Goal: Transaction & Acquisition: Purchase product/service

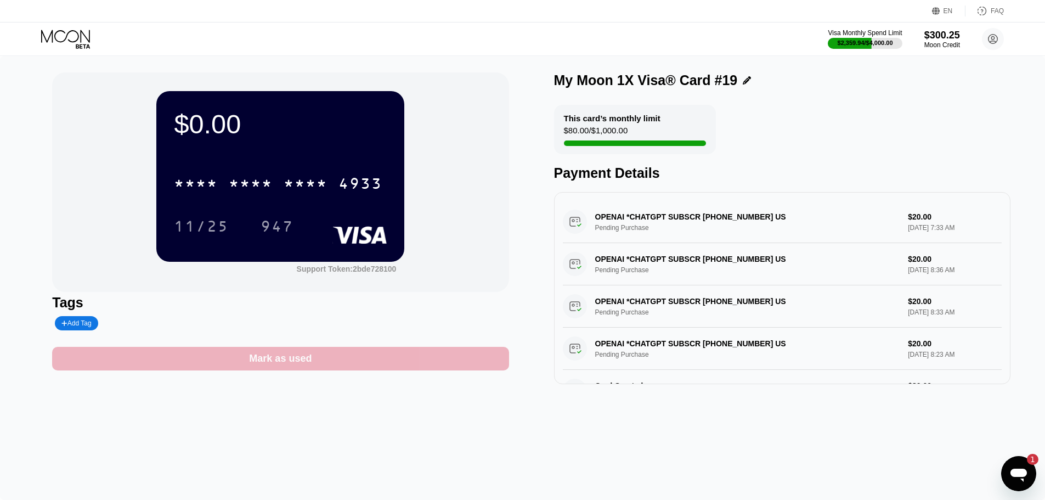
click at [315, 352] on div "Mark as used" at bounding box center [280, 359] width 456 height 24
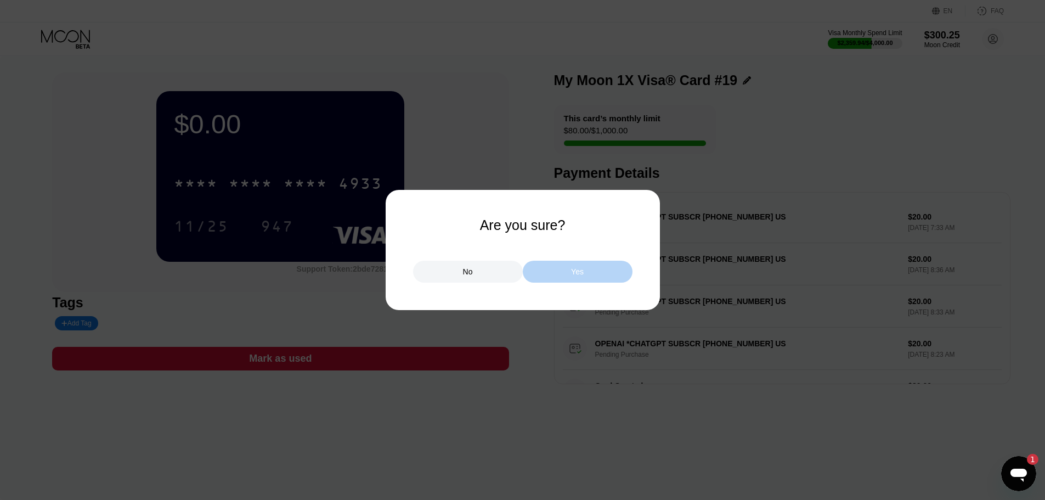
click at [556, 268] on div "Yes" at bounding box center [578, 272] width 110 height 22
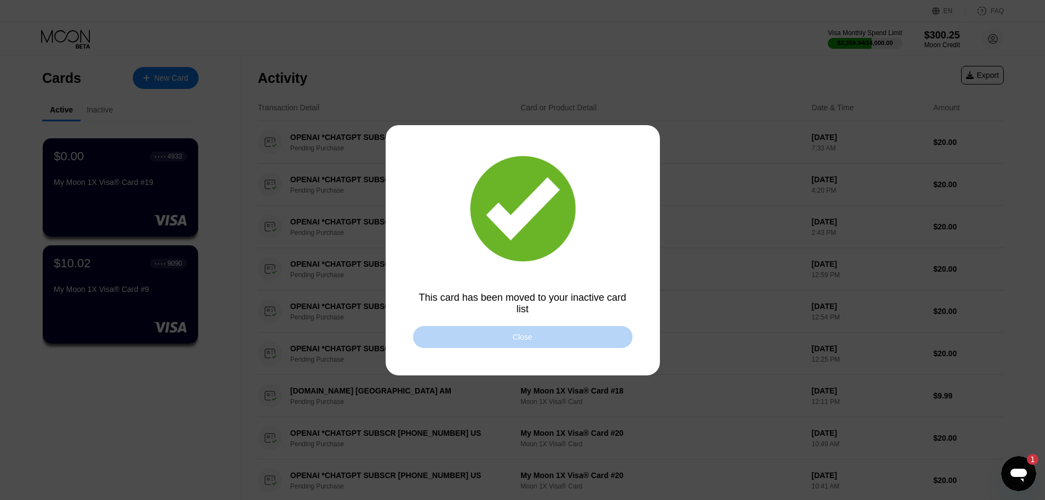
click at [475, 341] on div "Close" at bounding box center [522, 337] width 219 height 22
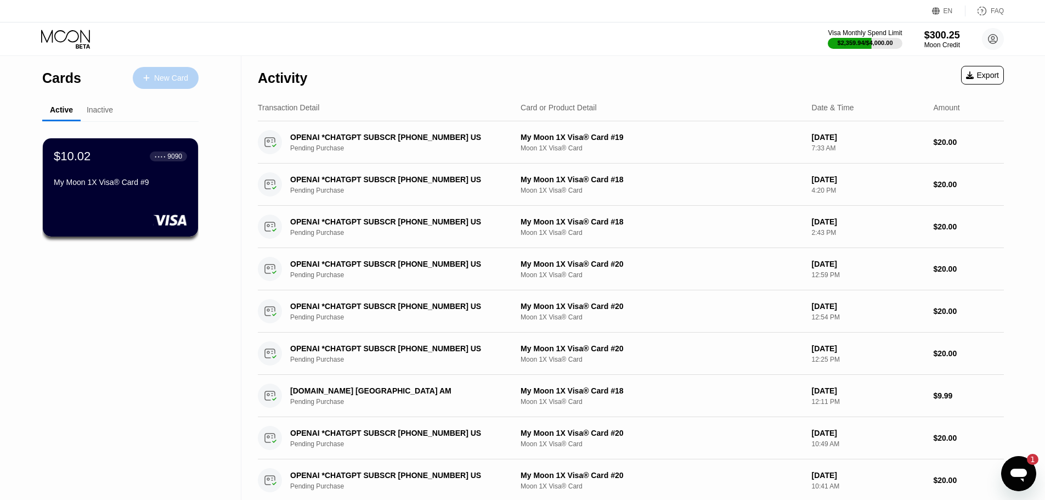
click at [184, 68] on div "New Card" at bounding box center [166, 78] width 66 height 22
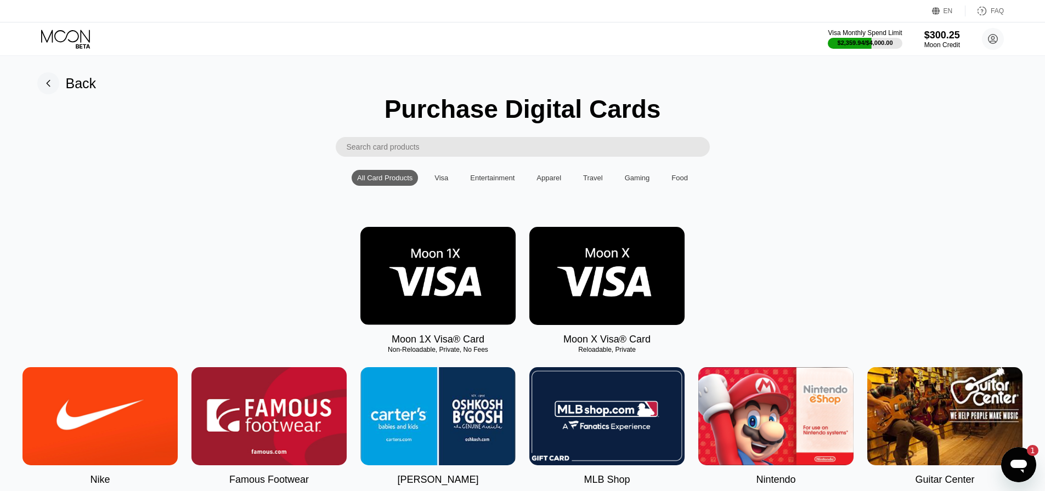
click at [431, 252] on img at bounding box center [437, 276] width 155 height 98
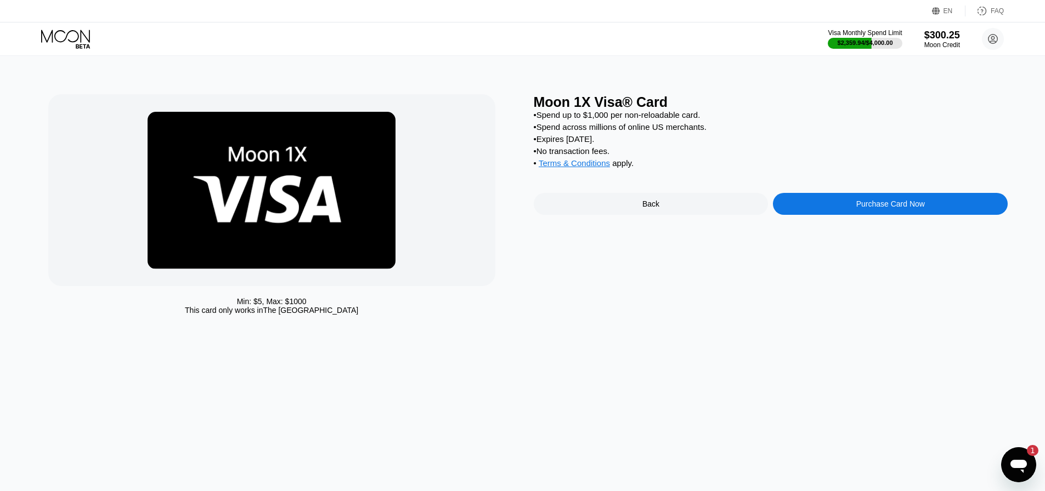
click at [822, 214] on div "Purchase Card Now" at bounding box center [890, 204] width 235 height 22
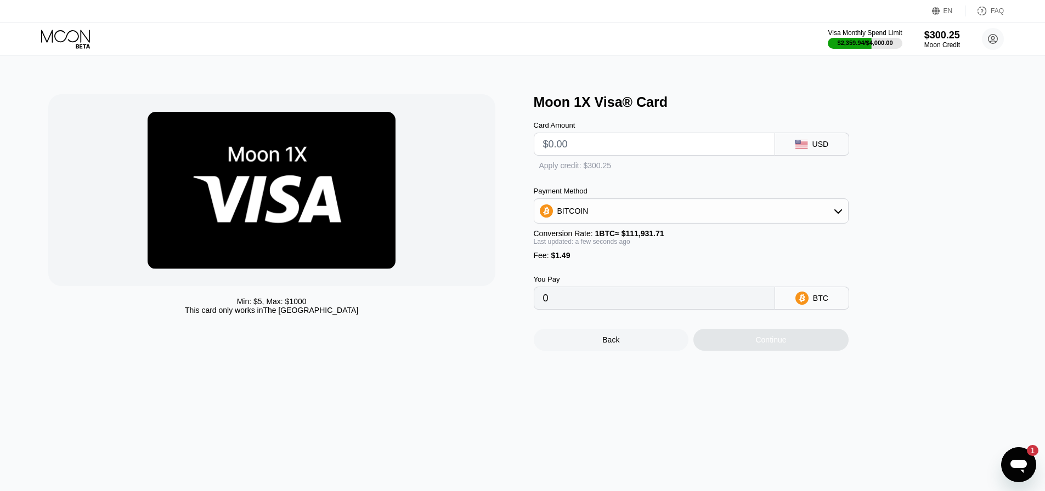
click at [613, 154] on input "text" at bounding box center [654, 144] width 223 height 22
type input "$120"
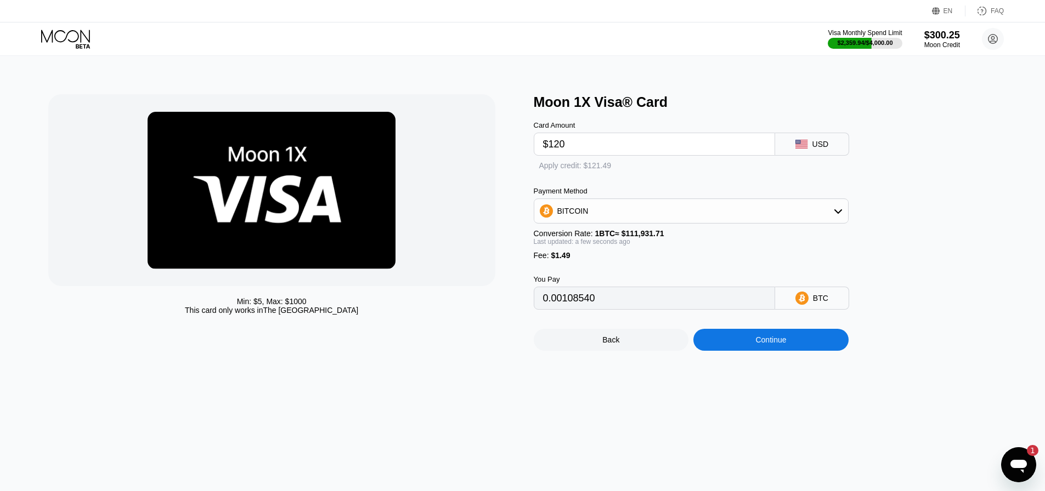
type input "0.00108540"
type input "$120"
click at [625, 196] on div "Payment Method" at bounding box center [691, 192] width 315 height 8
click at [580, 171] on div "Apply credit: $121.49" at bounding box center [586, 166] width 72 height 9
type input "0"
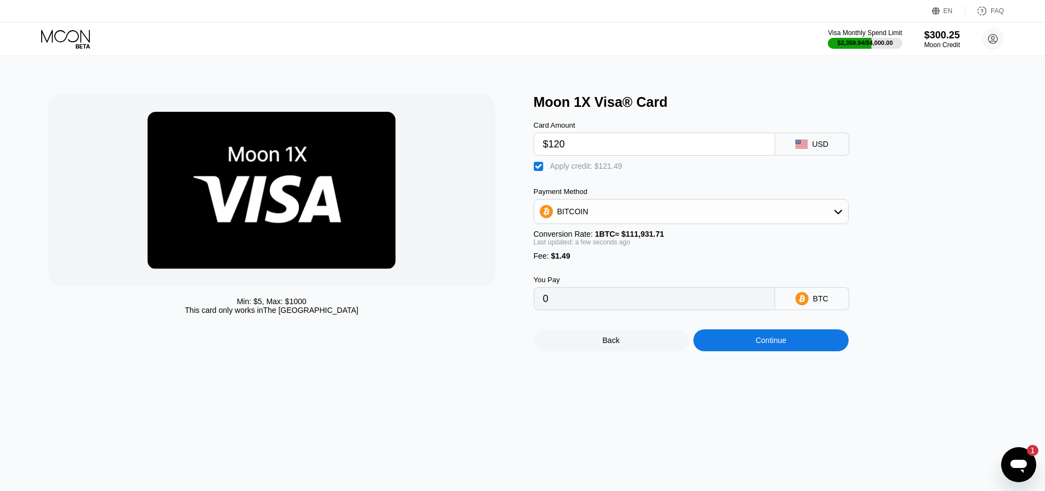
click at [774, 340] on div "Back Continue" at bounding box center [709, 330] width 351 height 41
click at [773, 345] on div "Continue" at bounding box center [770, 341] width 155 height 22
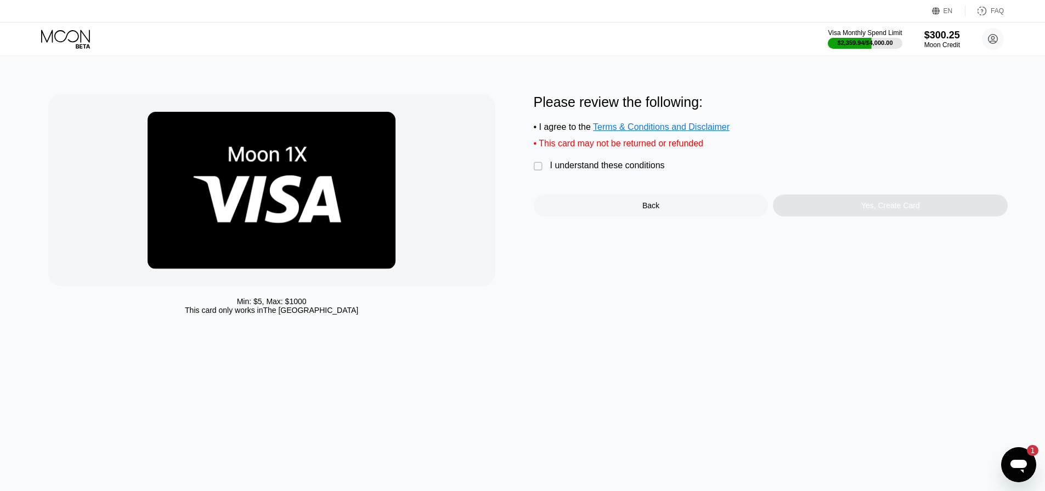
click at [631, 167] on div "I understand these conditions" at bounding box center [607, 166] width 115 height 10
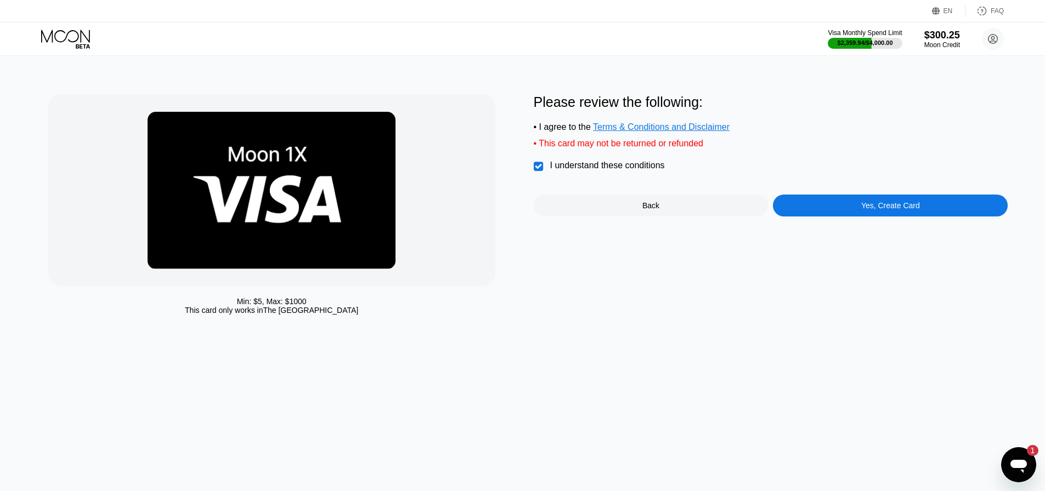
click at [862, 215] on div "Yes, Create Card" at bounding box center [890, 206] width 235 height 22
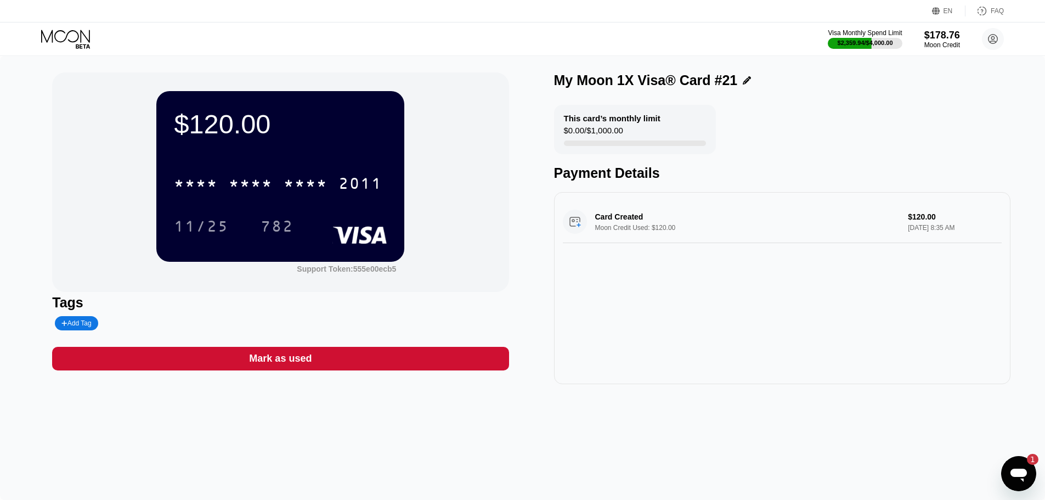
click at [273, 187] on div "* * * * * * * * * * * * 2011" at bounding box center [278, 182] width 222 height 27
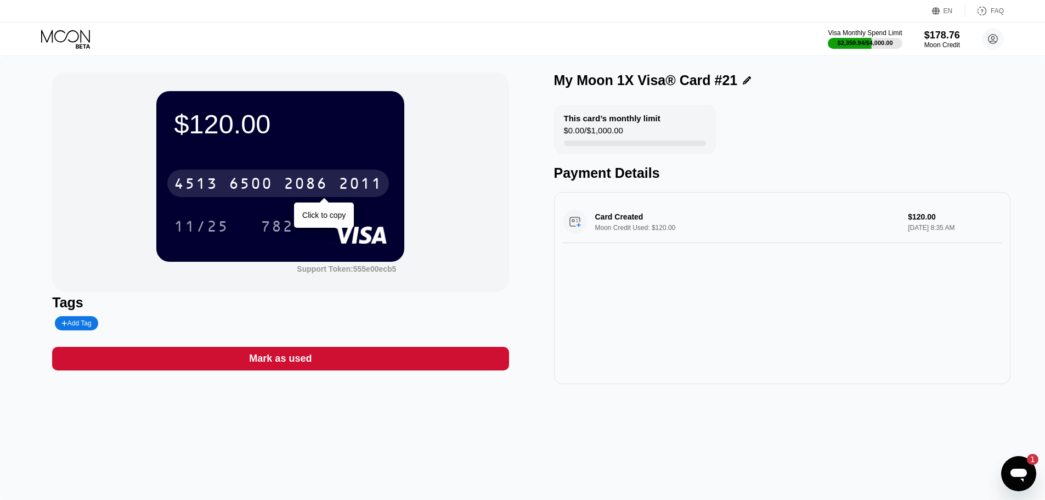
click at [298, 183] on div "2086" at bounding box center [306, 185] width 44 height 18
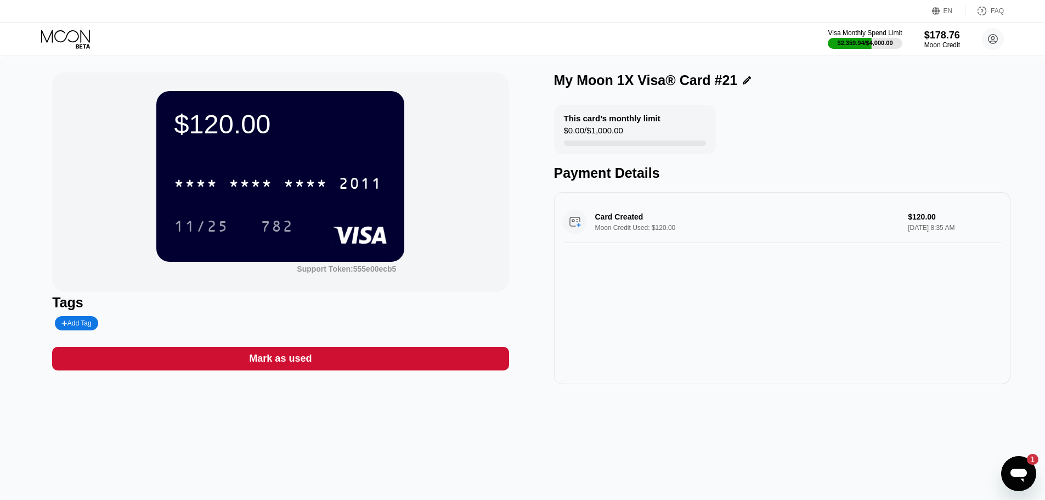
click at [0, 245] on div "$120.00 * * * * * * * * * * * * 2011 11/25 782 Support Token: 555e00ecb5 Tags A…" at bounding box center [522, 278] width 1045 height 444
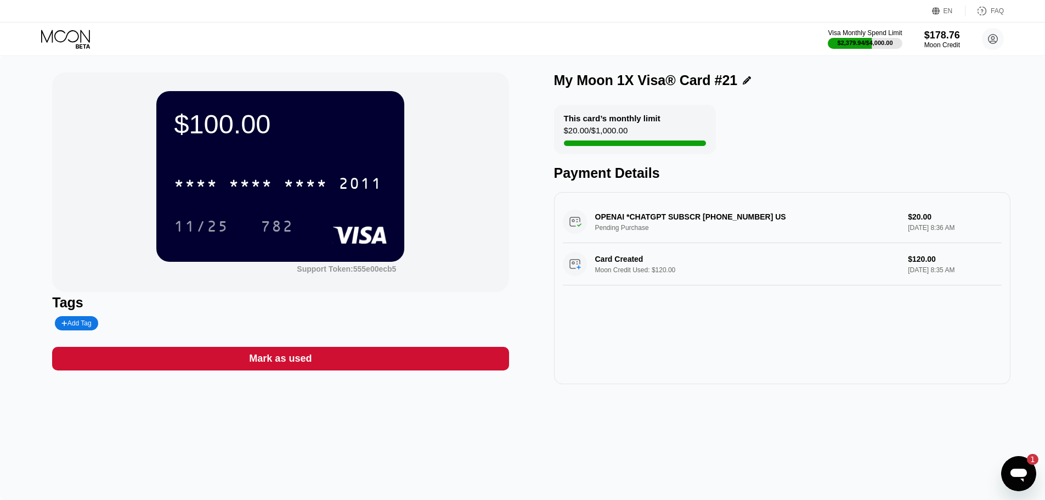
click at [49, 39] on icon at bounding box center [66, 39] width 51 height 19
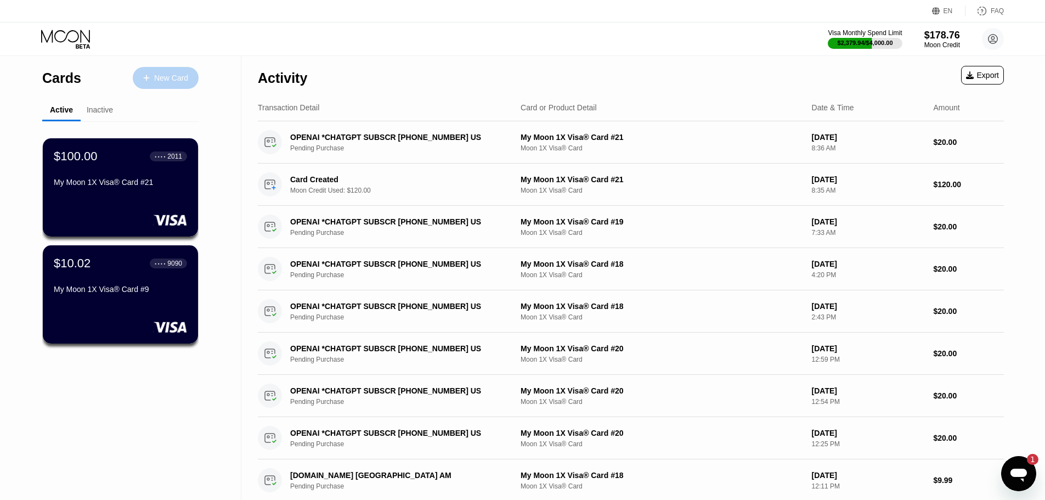
click at [171, 70] on div "New Card" at bounding box center [166, 78] width 66 height 22
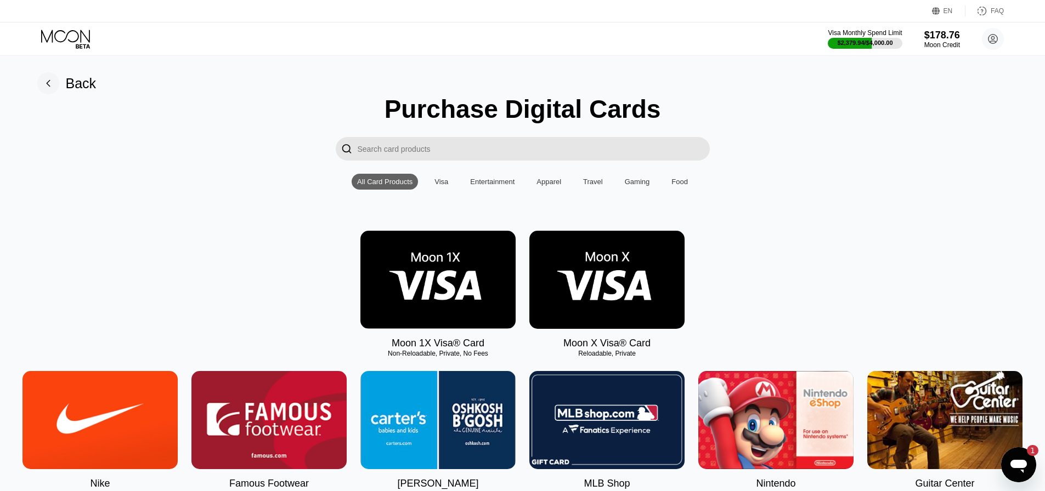
click at [410, 314] on img at bounding box center [437, 280] width 155 height 98
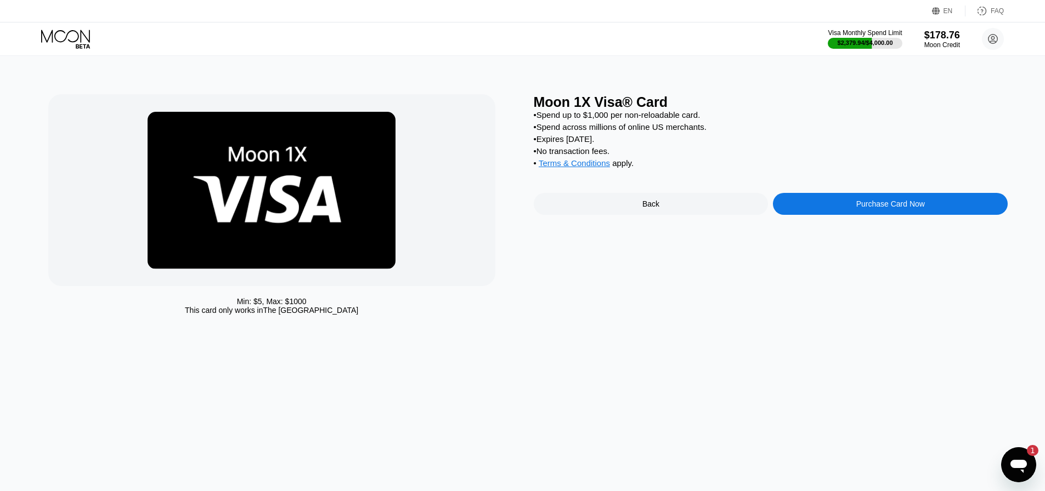
click at [481, 282] on div at bounding box center [271, 190] width 447 height 192
click at [893, 189] on div "Moon 1X Visa® Card • Spend up to $1,000 per non-reloadable card. • Spend across…" at bounding box center [771, 207] width 474 height 226
click at [882, 208] on div "Purchase Card Now" at bounding box center [890, 204] width 69 height 9
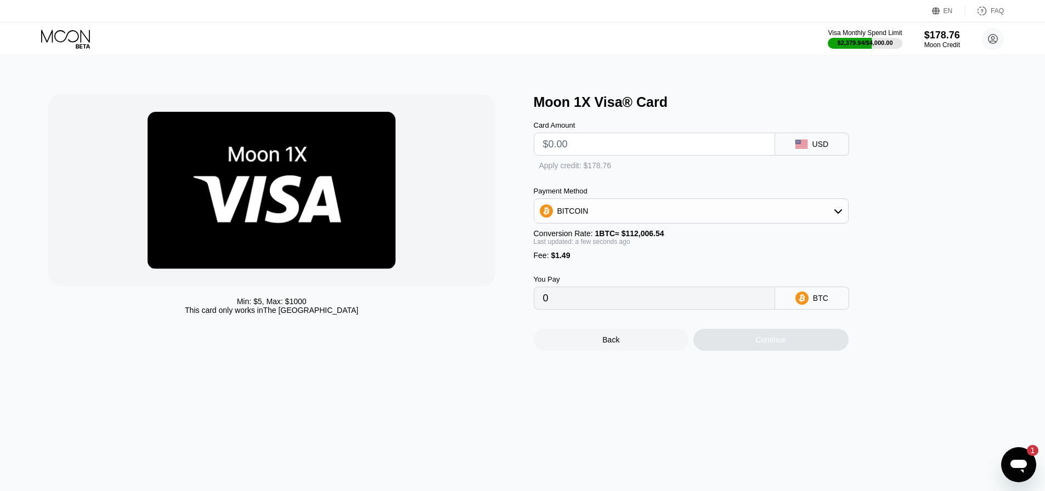
click at [662, 141] on input "text" at bounding box center [654, 144] width 223 height 22
type input "$4"
type input "0.00004902"
type input "0"
type input "$1"
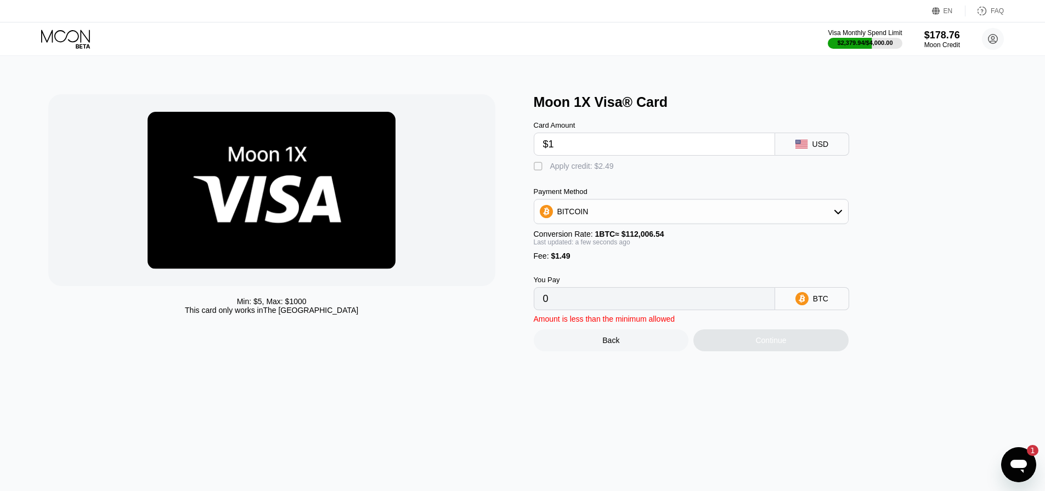
type input "0.00002224"
type input "$12"
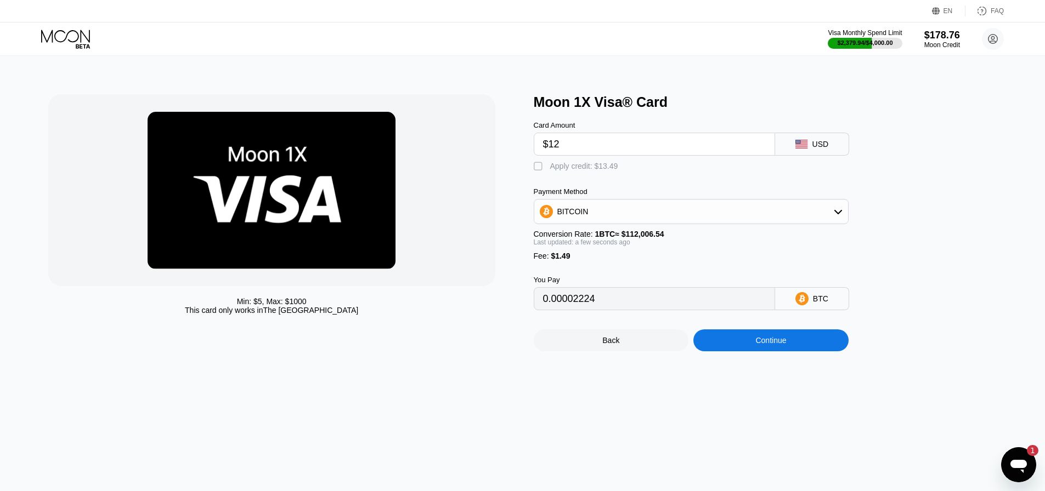
type input "0.00012044"
type input "$120"
type input "0.00108467"
type input "$120"
click at [550, 172] on div " Apply credit: $121.49" at bounding box center [581, 166] width 94 height 11
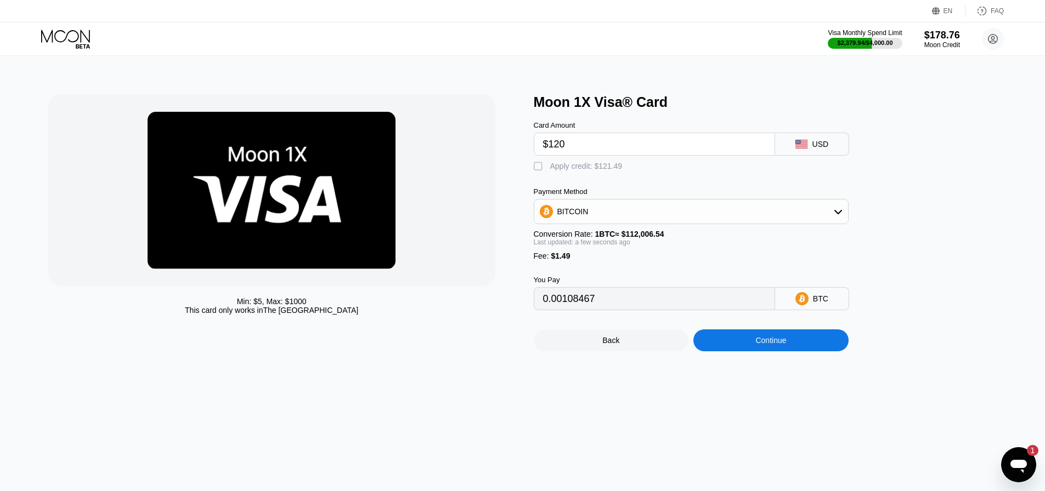
type input "0"
click at [745, 370] on div "Min: $ 5 , Max: $ 1000 This card only works in The United States Moon 1X Visa® …" at bounding box center [522, 273] width 1053 height 435
click at [755, 345] on div "Continue" at bounding box center [770, 340] width 31 height 9
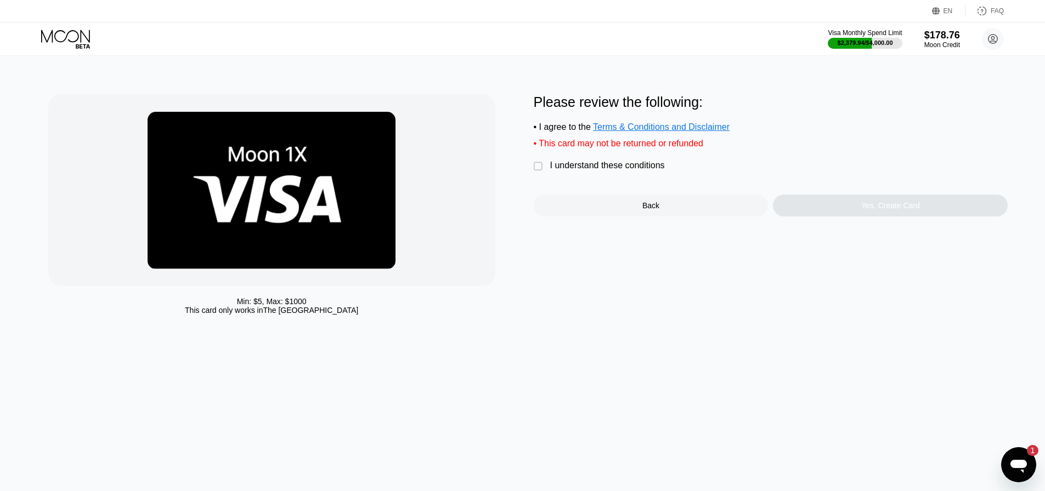
click at [633, 184] on div "Please review the following: • I agree to the Terms & Conditions and Disclaimer…" at bounding box center [771, 155] width 474 height 122
click at [636, 166] on div "Please review the following: • I agree to the Terms & Conditions and Disclaimer…" at bounding box center [771, 155] width 474 height 122
drag, startPoint x: 652, startPoint y: 181, endPoint x: 644, endPoint y: 169, distance: 14.0
click at [652, 180] on div "Please review the following: • I agree to the Terms & Conditions and Disclaimer…" at bounding box center [771, 155] width 474 height 122
click at [644, 168] on div "I understand these conditions" at bounding box center [607, 166] width 115 height 10
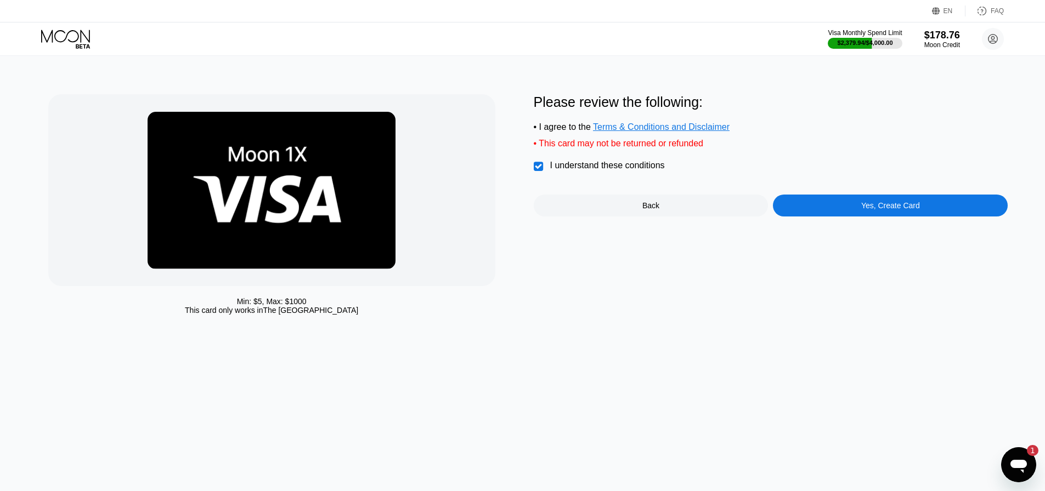
click at [891, 210] on div "Yes, Create Card" at bounding box center [890, 205] width 59 height 9
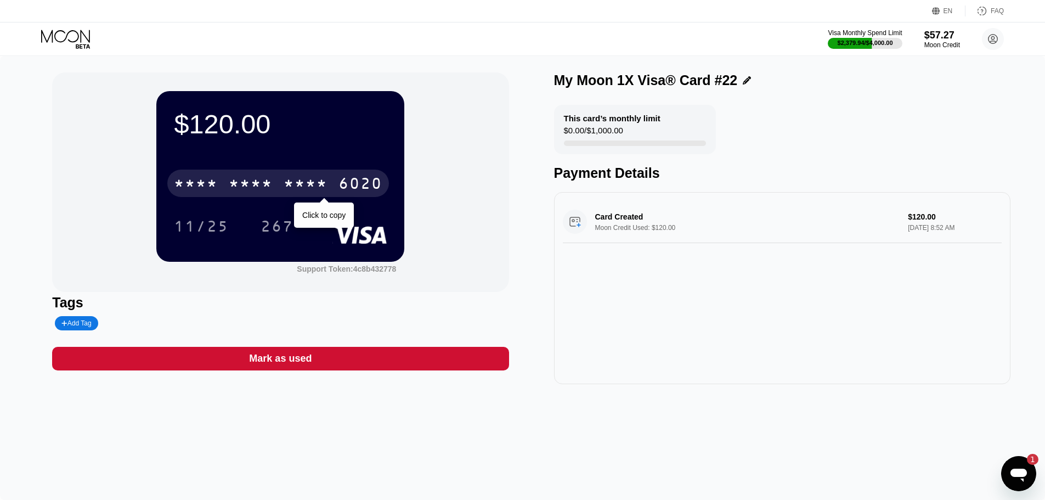
click at [297, 194] on div "* * * *" at bounding box center [306, 185] width 44 height 18
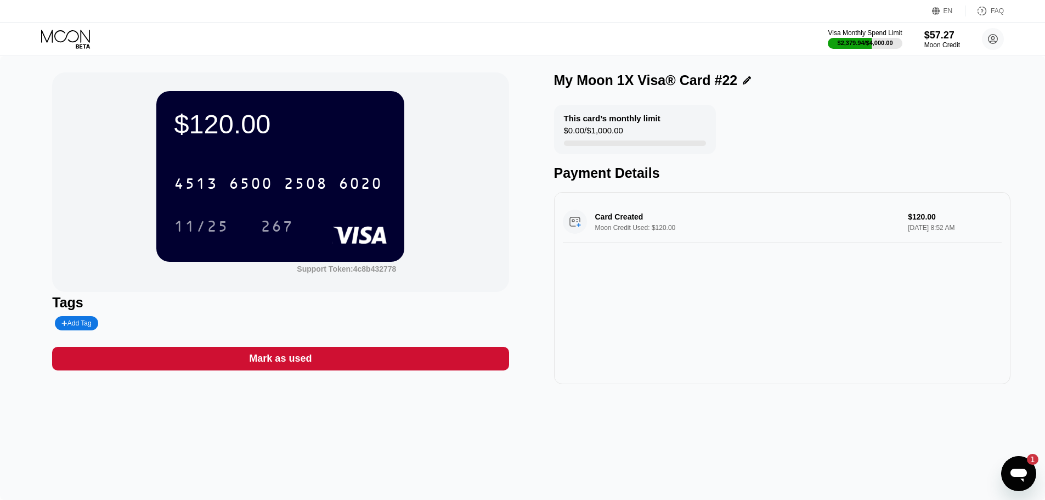
click at [268, 202] on div "[CREDIT_CARD_NUMBER] 11/25 267" at bounding box center [280, 193] width 213 height 65
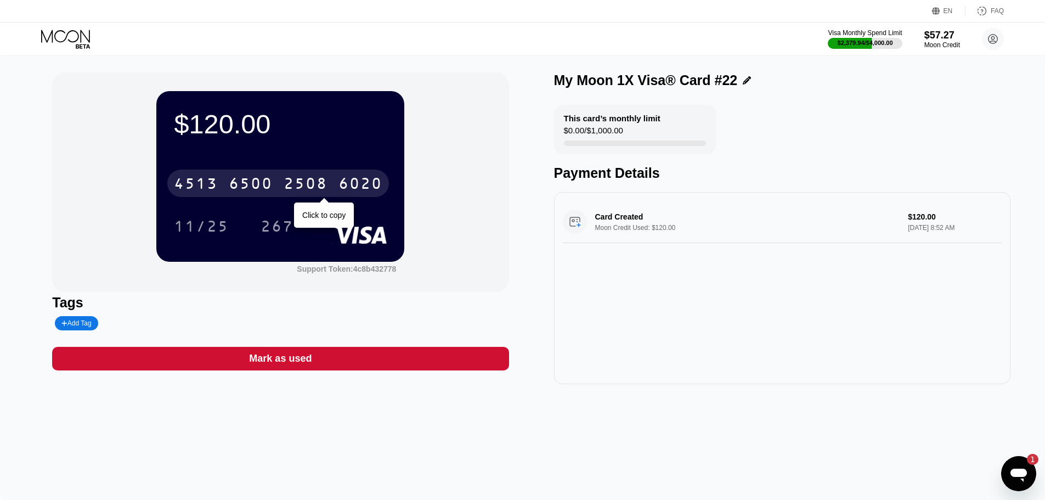
click at [263, 177] on div "[CREDIT_CARD_NUMBER]" at bounding box center [278, 182] width 222 height 27
click at [270, 177] on div "* * * * * * * * * * * * 6020" at bounding box center [278, 182] width 222 height 27
click at [282, 181] on div "[CREDIT_CARD_NUMBER]" at bounding box center [278, 182] width 222 height 27
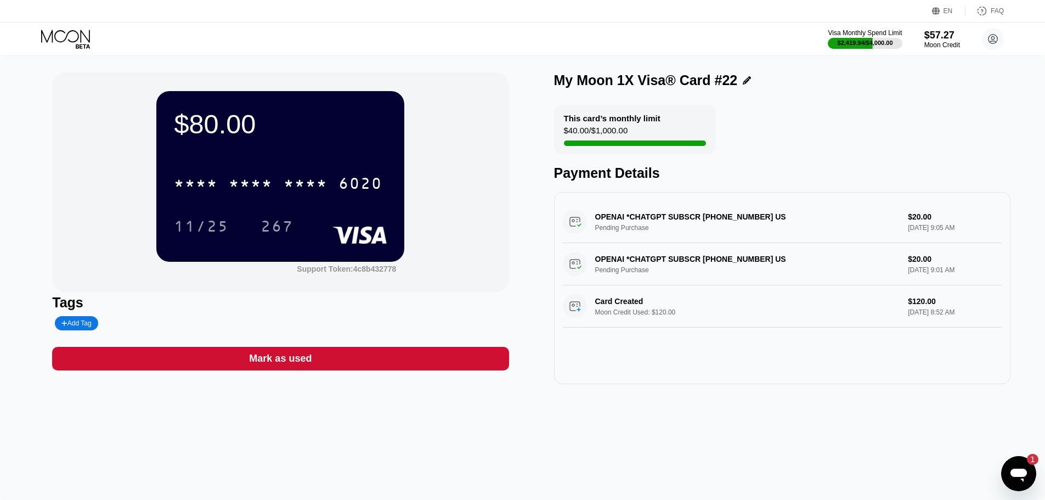
click at [976, 38] on div "Visa Monthly Spend Limit $2,419.94 / $4,000.00 $57.27 Moon Credit [EMAIL_ADDRES…" at bounding box center [916, 39] width 176 height 22
click at [936, 39] on div "$57.27" at bounding box center [942, 35] width 37 height 12
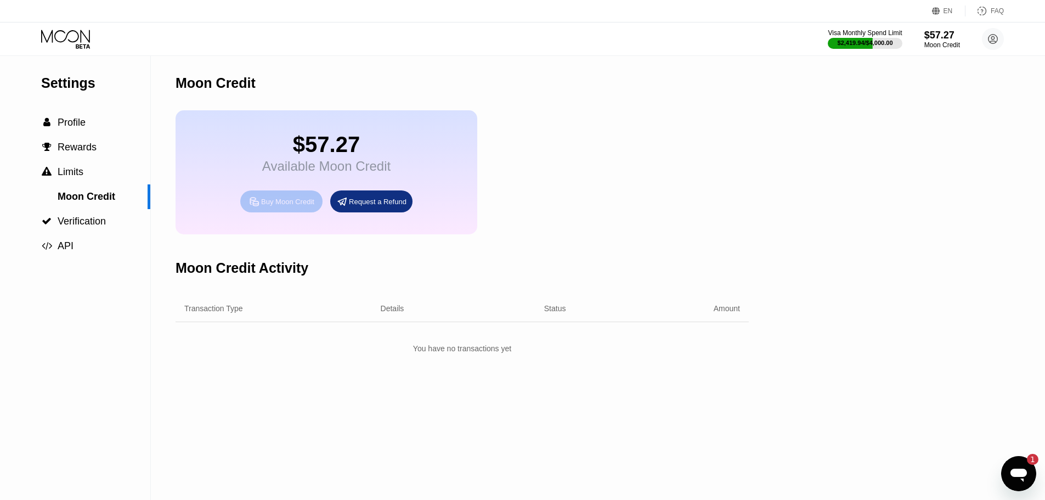
click at [293, 212] on div "Buy Moon Credit" at bounding box center [281, 201] width 82 height 22
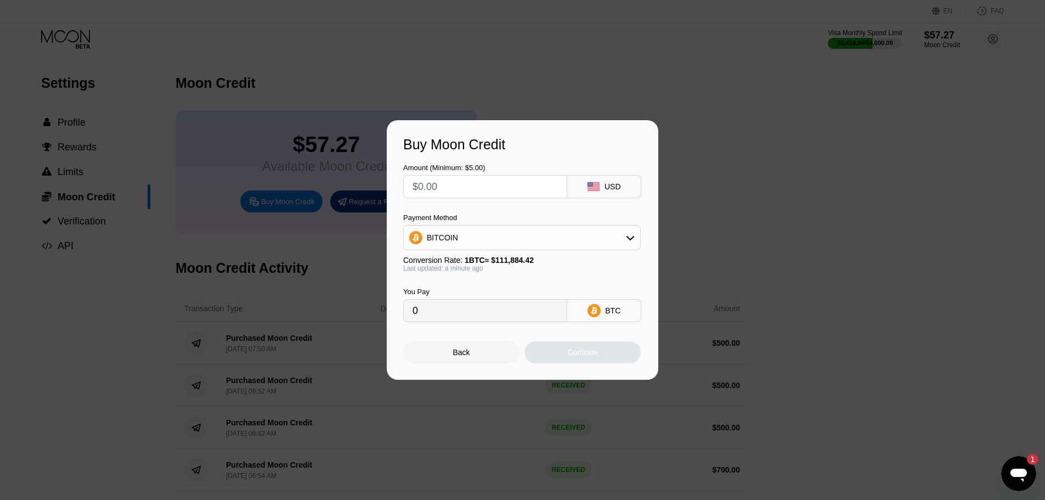
click at [479, 183] on input "text" at bounding box center [484, 186] width 145 height 22
type input "$5"
type input "0.00004469"
type input "$50"
type input "0.00044689"
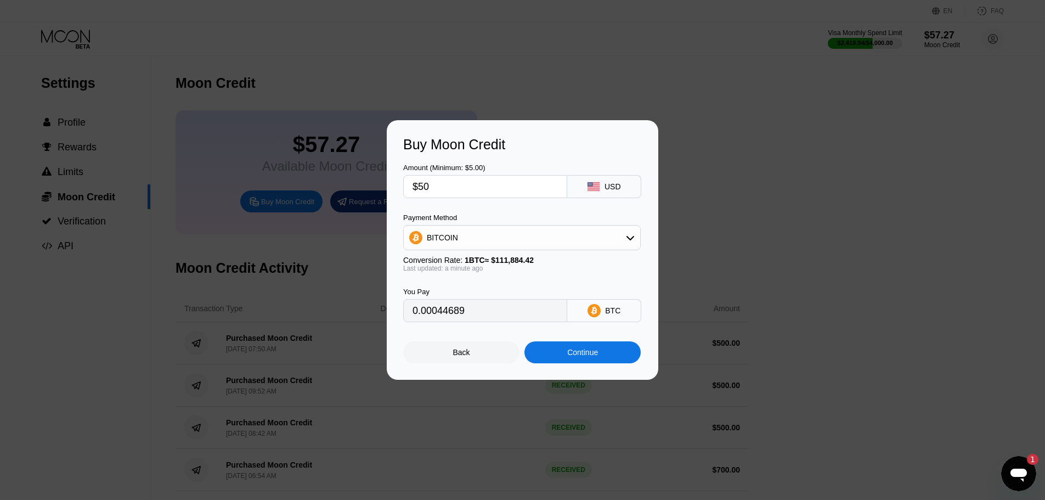
type input "$500"
type input "0.00446890"
type input "$500"
click at [481, 236] on div "BITCOIN" at bounding box center [522, 238] width 236 height 22
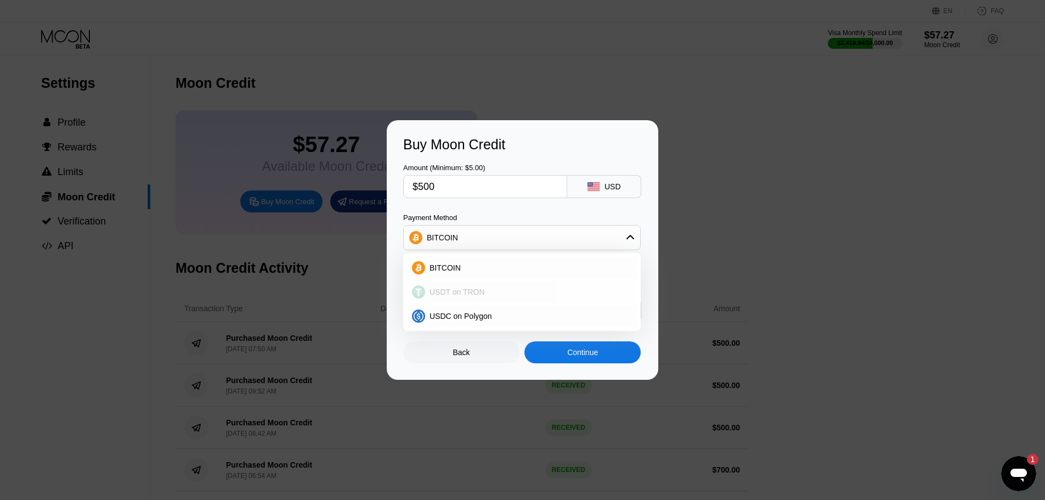
click at [477, 300] on div "USDT on TRON" at bounding box center [521, 292] width 231 height 22
type input "505.05"
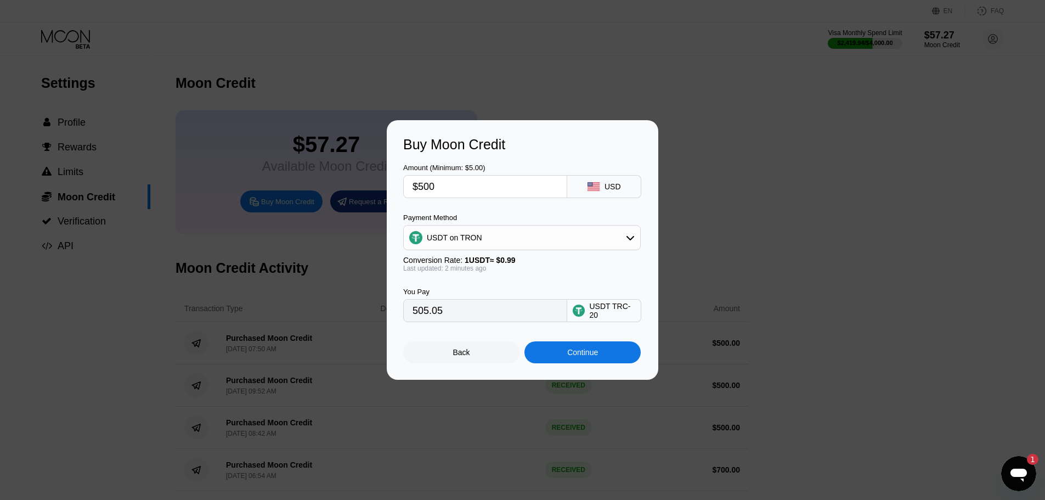
click at [577, 363] on div "Continue" at bounding box center [582, 352] width 116 height 22
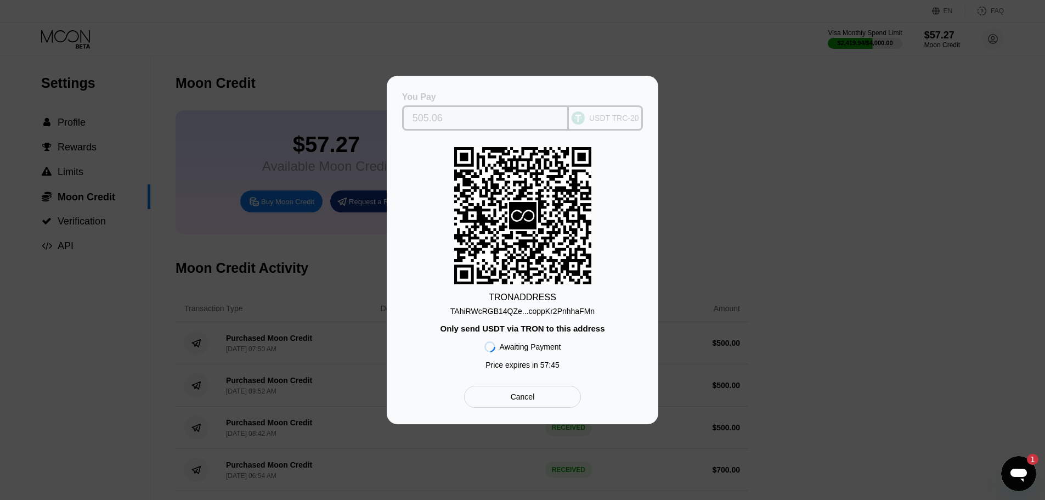
click at [477, 109] on input "505.06" at bounding box center [485, 118] width 146 height 22
click at [441, 120] on input "505.06" at bounding box center [485, 118] width 146 height 22
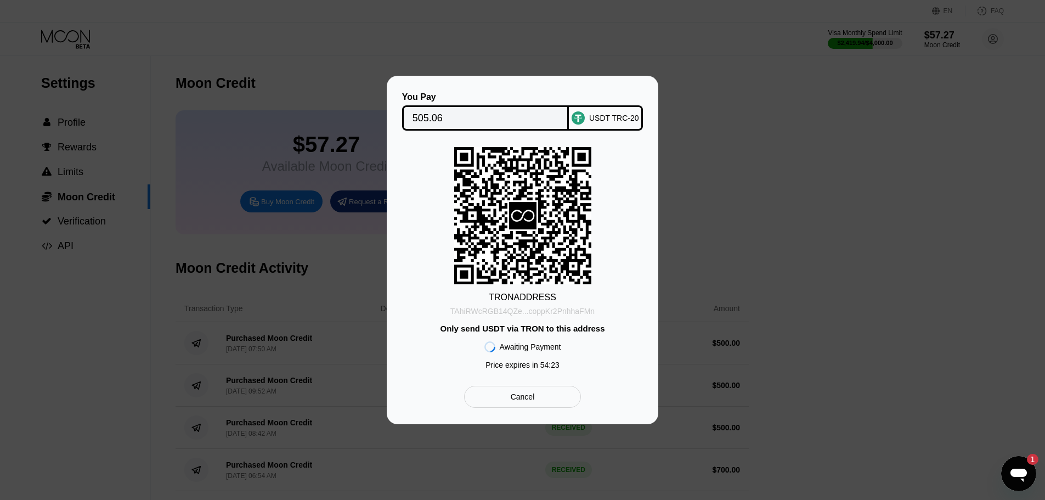
click at [532, 310] on div "TAhiRWcRGB14QZe...coppKr2PnhhaFMn" at bounding box center [522, 311] width 144 height 9
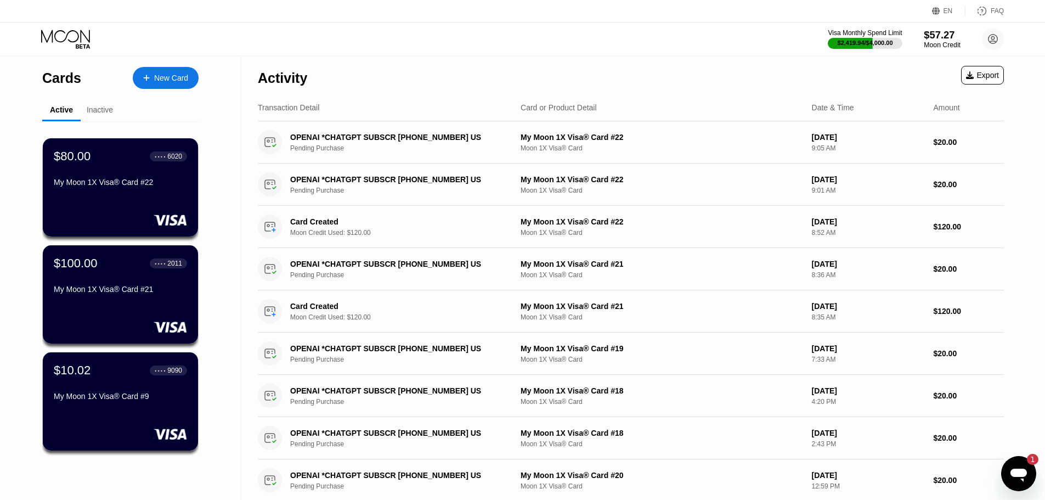
click at [936, 29] on div "$57.27" at bounding box center [942, 35] width 37 height 12
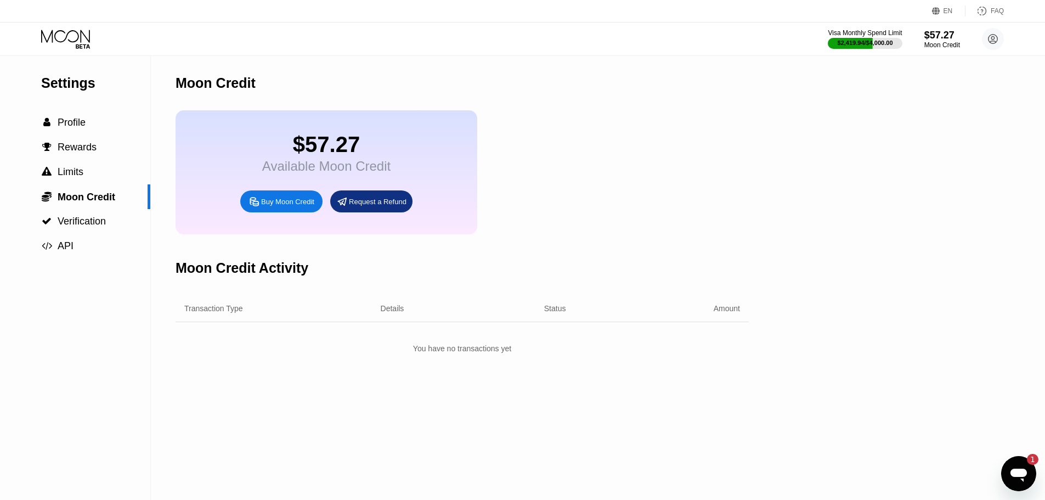
click at [864, 25] on div "Visa Monthly Spend Limit $2,419.94 / $4,000.00 $57.27 Moon Credit [EMAIL_ADDRES…" at bounding box center [522, 38] width 1045 height 33
click at [77, 117] on div " Profile" at bounding box center [75, 122] width 150 height 25
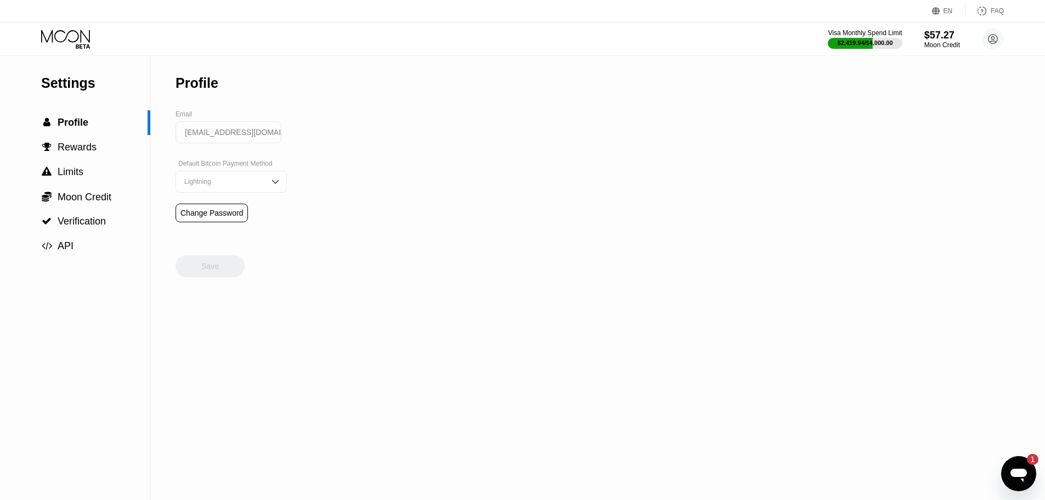
click at [79, 43] on icon at bounding box center [66, 39] width 51 height 19
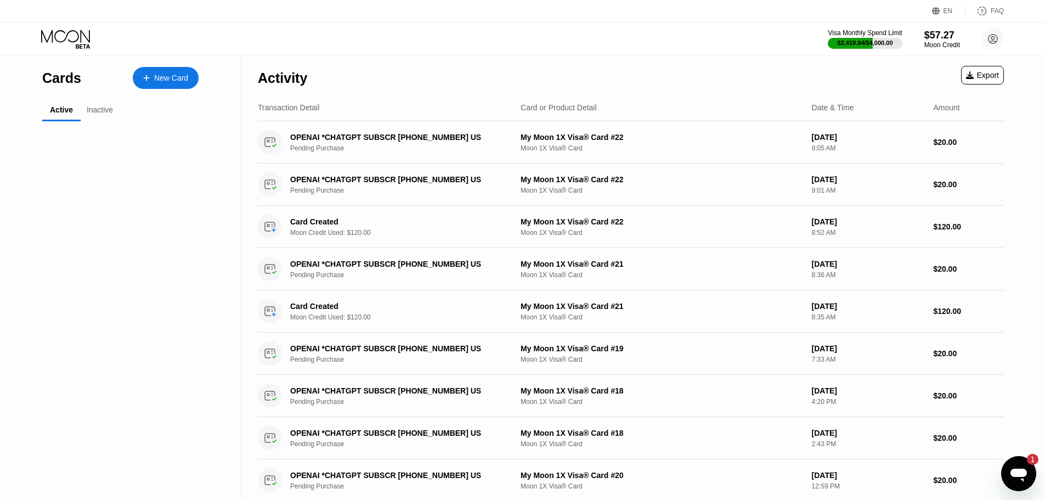
click at [83, 33] on icon at bounding box center [65, 36] width 49 height 13
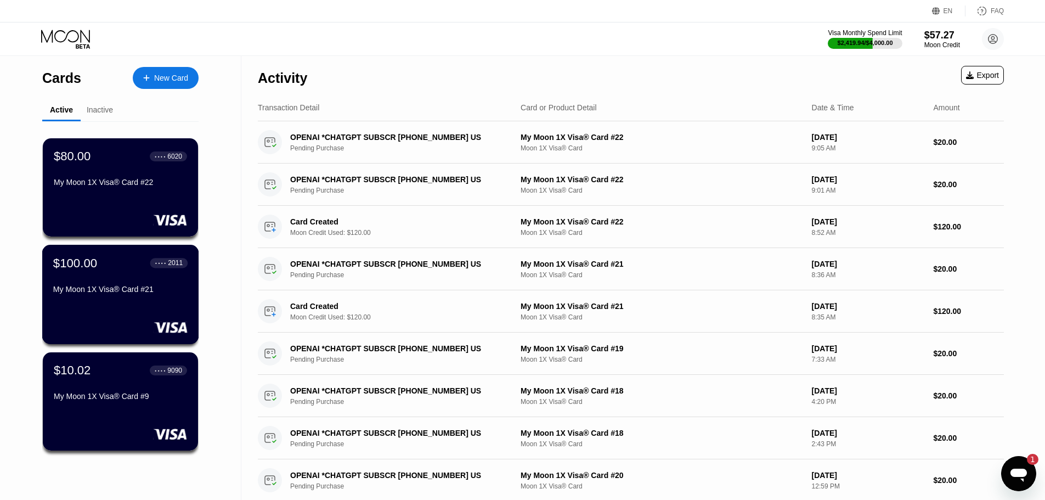
click at [114, 298] on div "My Moon 1X Visa® Card #21" at bounding box center [120, 291] width 134 height 13
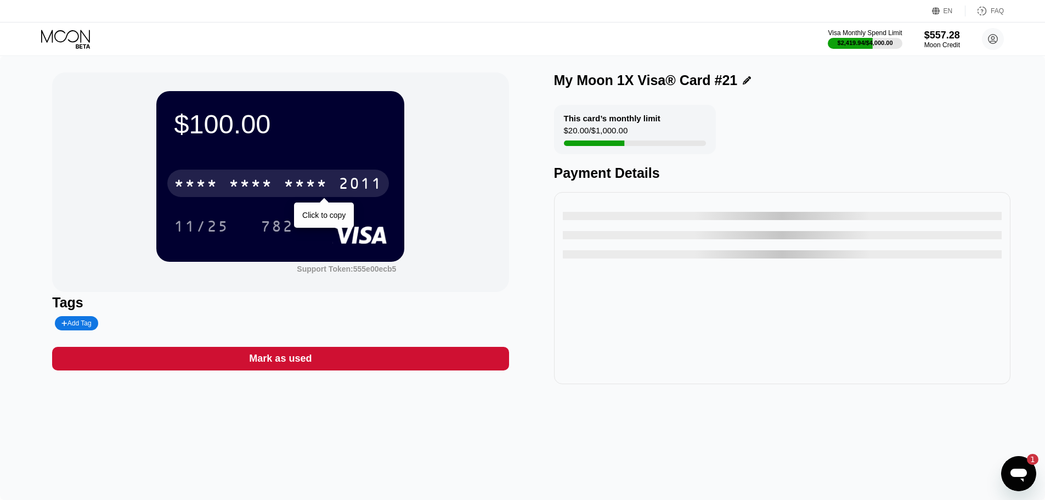
drag, startPoint x: 344, startPoint y: 183, endPoint x: 324, endPoint y: 1, distance: 183.2
click at [344, 181] on div "2011" at bounding box center [360, 185] width 44 height 18
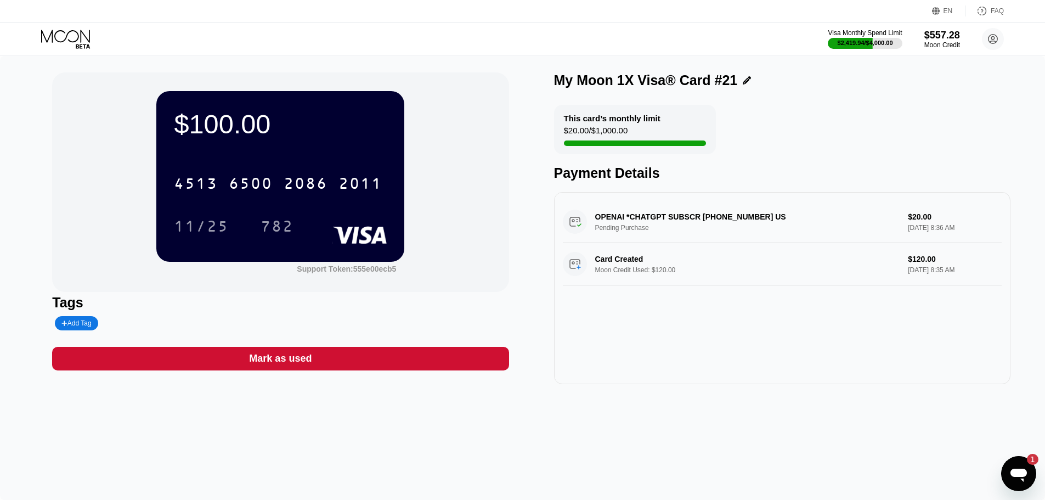
click at [50, 33] on icon at bounding box center [65, 36] width 49 height 13
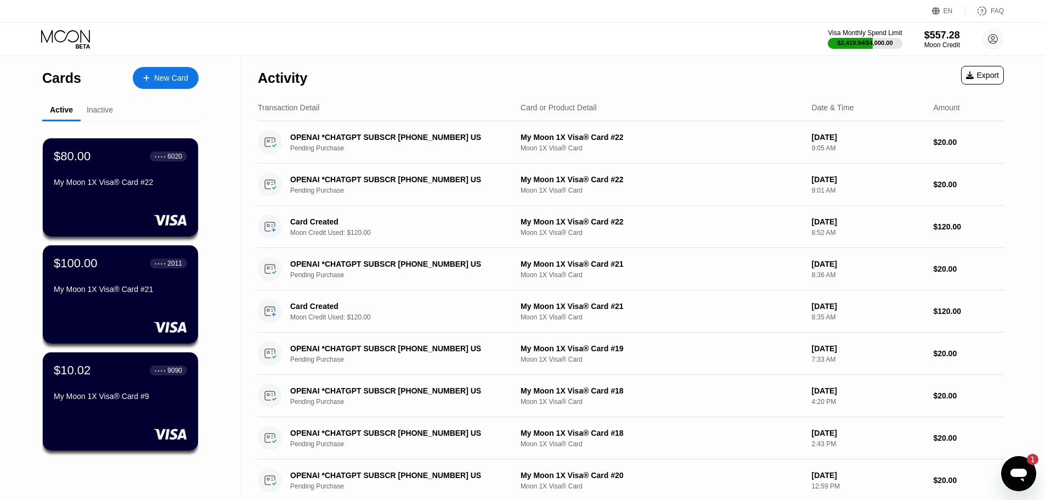
click at [177, 69] on div "New Card" at bounding box center [166, 78] width 66 height 22
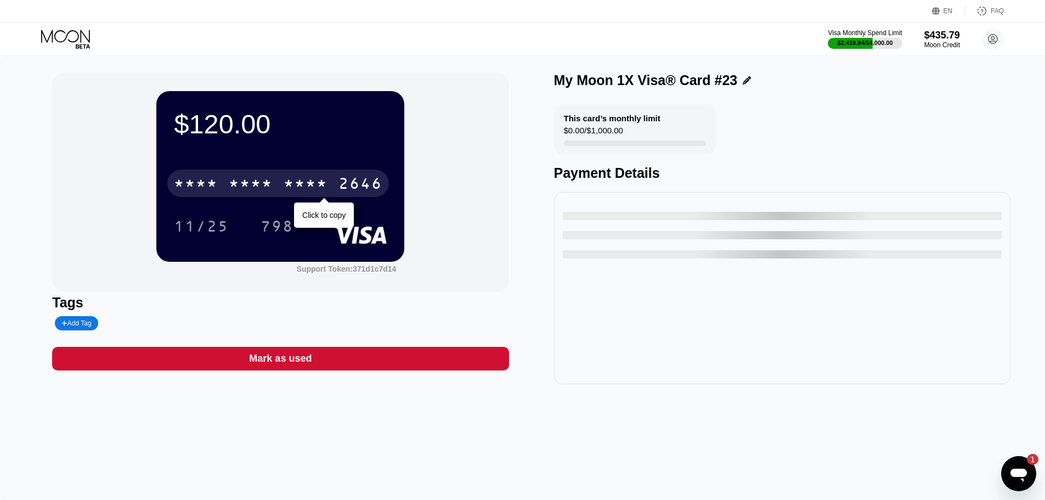
click at [296, 172] on div "* * * * * * * * * * * * 2646" at bounding box center [278, 182] width 222 height 27
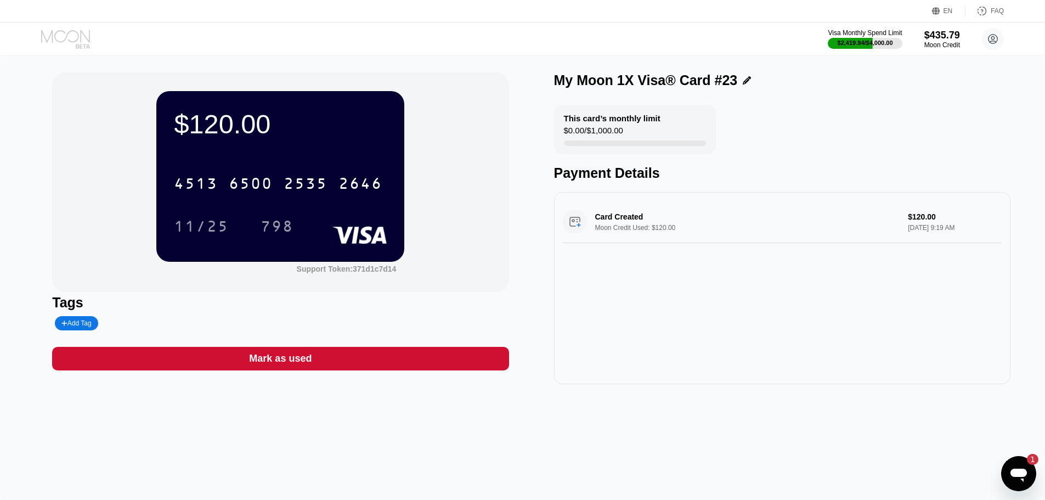
click at [81, 32] on icon at bounding box center [65, 36] width 49 height 13
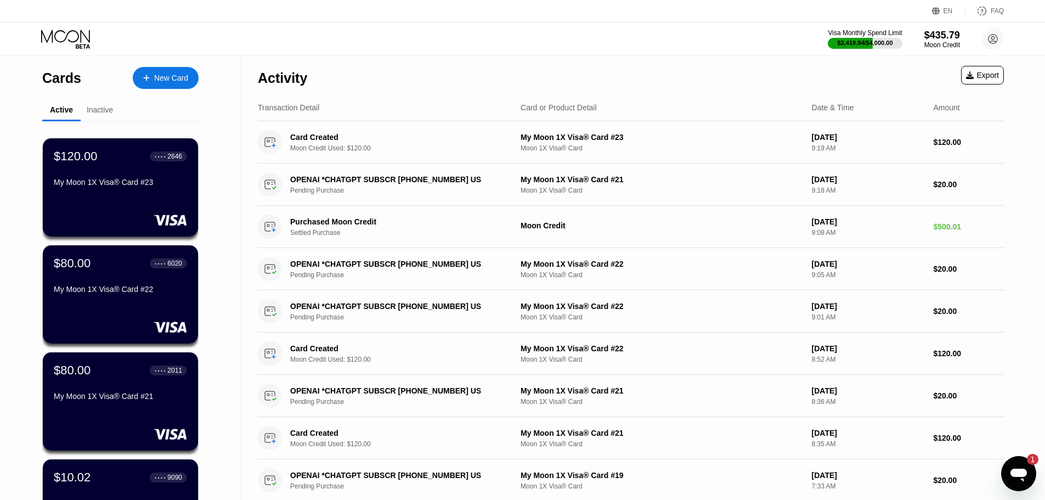
click at [152, 77] on div at bounding box center [152, 77] width 4 height 9
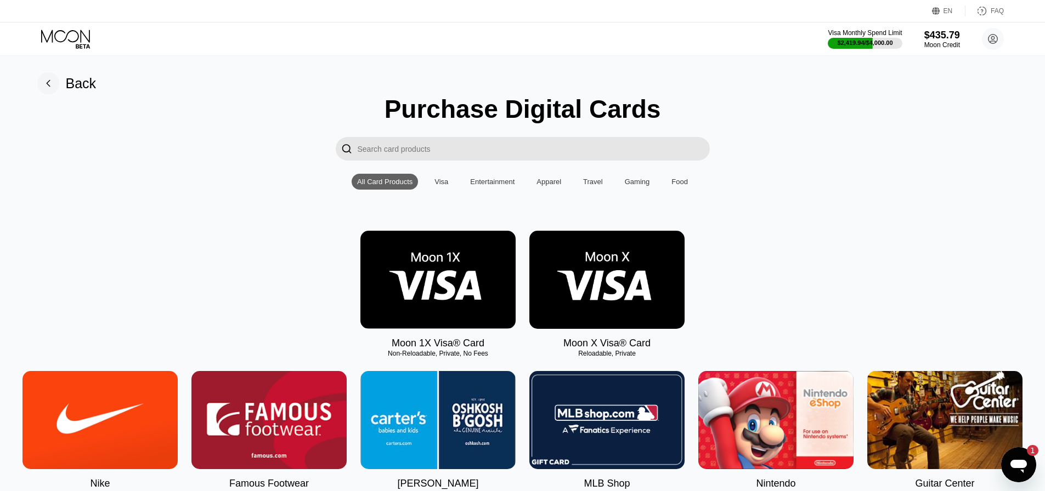
click at [469, 295] on img at bounding box center [437, 280] width 155 height 98
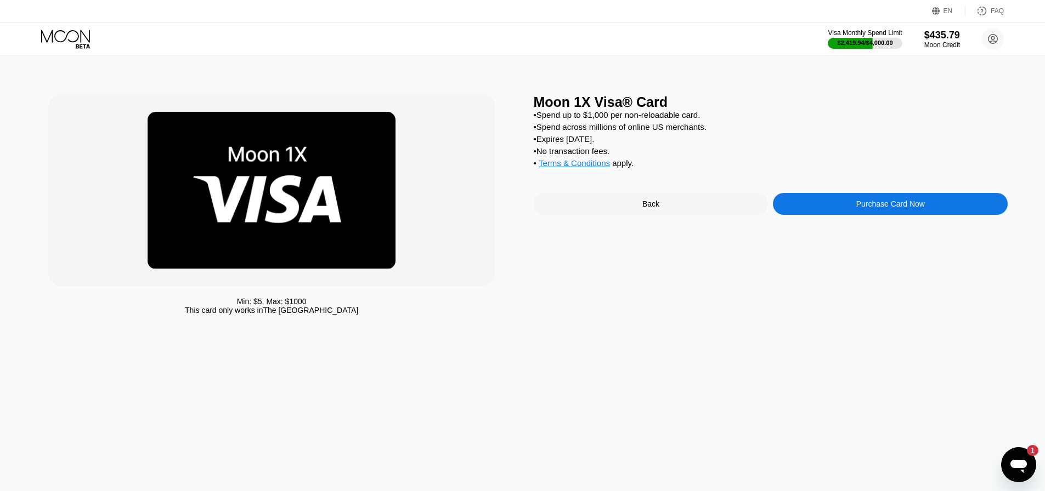
click at [835, 215] on div "Purchase Card Now" at bounding box center [890, 204] width 235 height 22
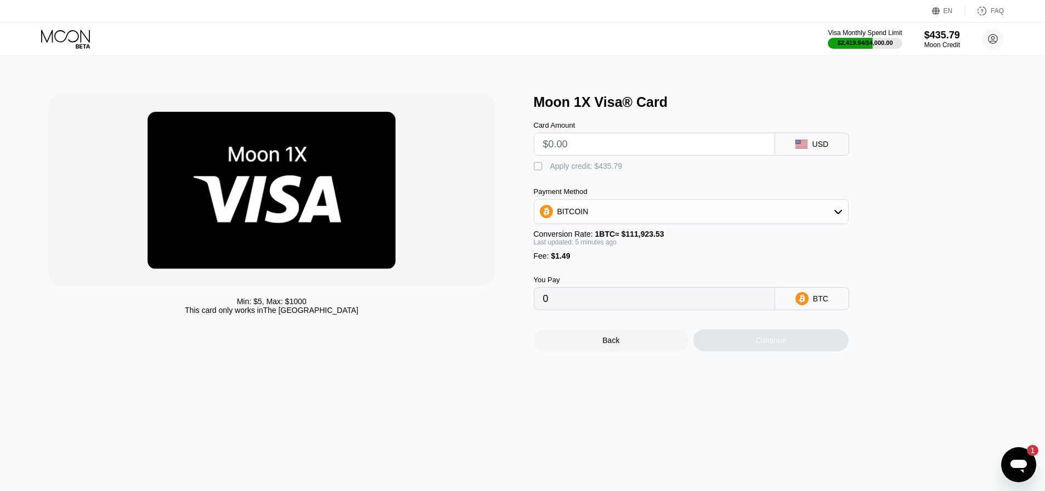
click at [654, 160] on div " Apply credit: $435.79" at bounding box center [709, 164] width 351 height 16
click at [660, 146] on input "text" at bounding box center [654, 144] width 223 height 22
type input "$120"
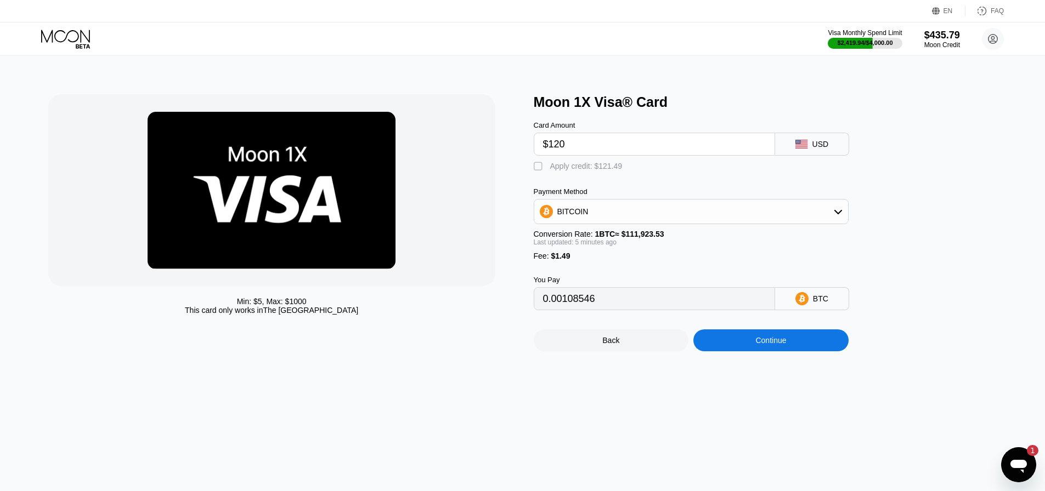
type input "0.00108546"
type input "$120"
click at [596, 171] on div "Apply credit: $121.49" at bounding box center [586, 166] width 72 height 9
type input "0"
click at [737, 352] on div "Continue" at bounding box center [770, 341] width 155 height 22
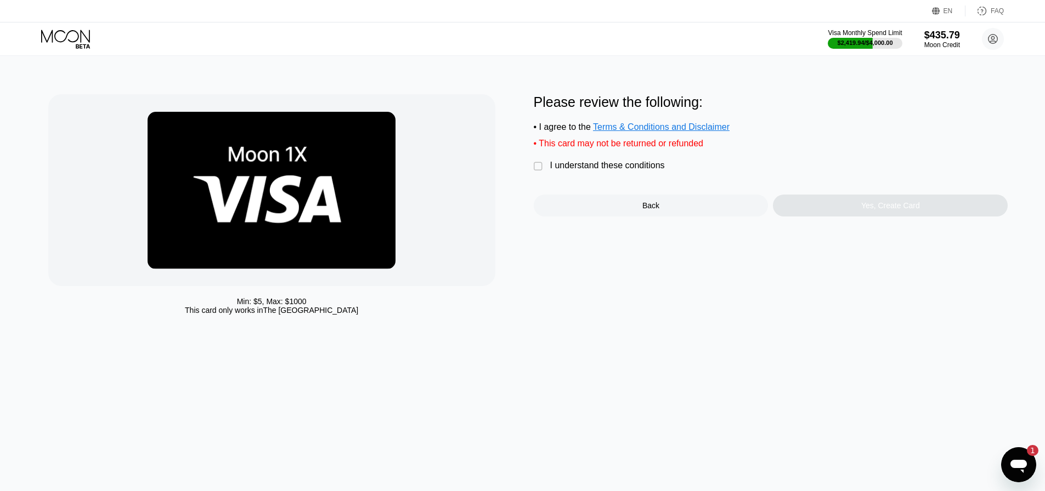
click at [625, 169] on div "I understand these conditions" at bounding box center [607, 166] width 115 height 10
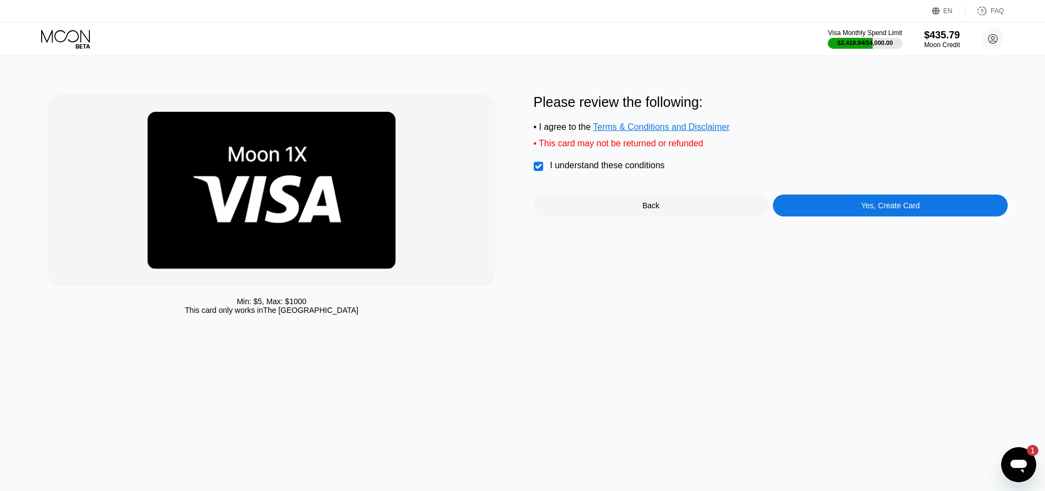
click at [865, 208] on div "Yes, Create Card" at bounding box center [890, 205] width 59 height 9
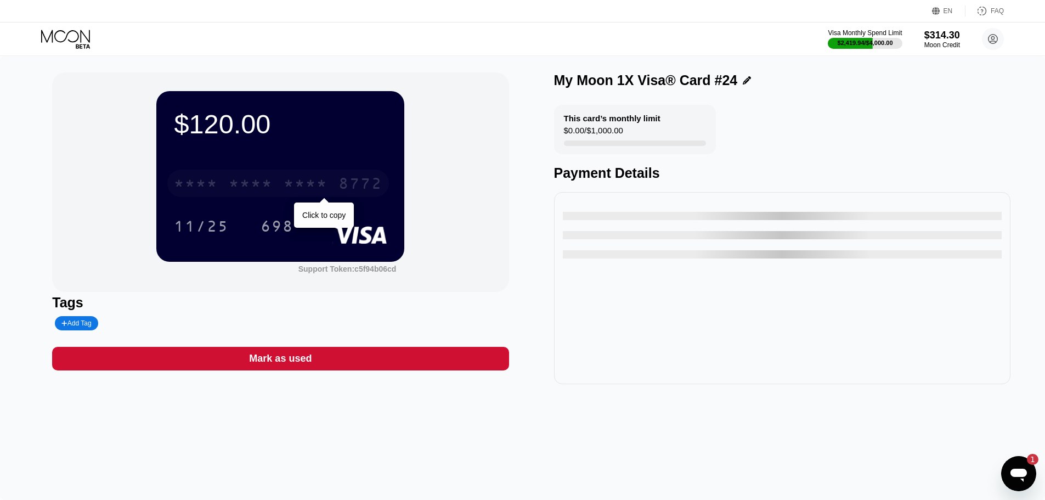
click at [348, 190] on div "8772" at bounding box center [360, 185] width 44 height 18
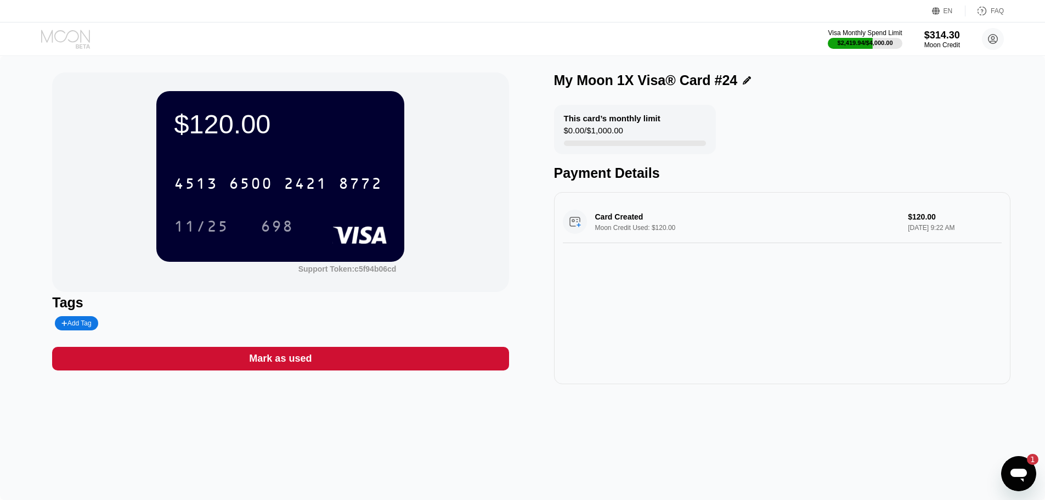
click at [43, 31] on icon at bounding box center [66, 39] width 51 height 19
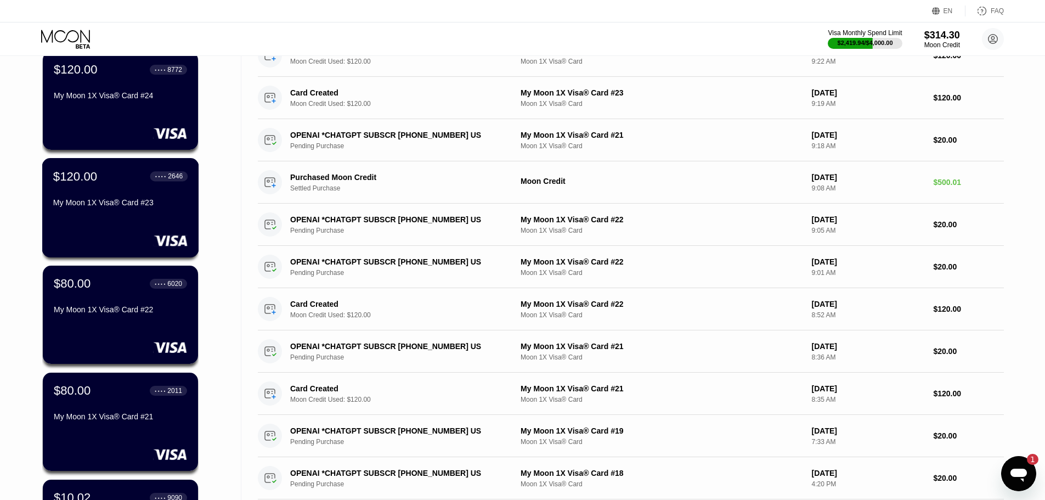
scroll to position [274, 0]
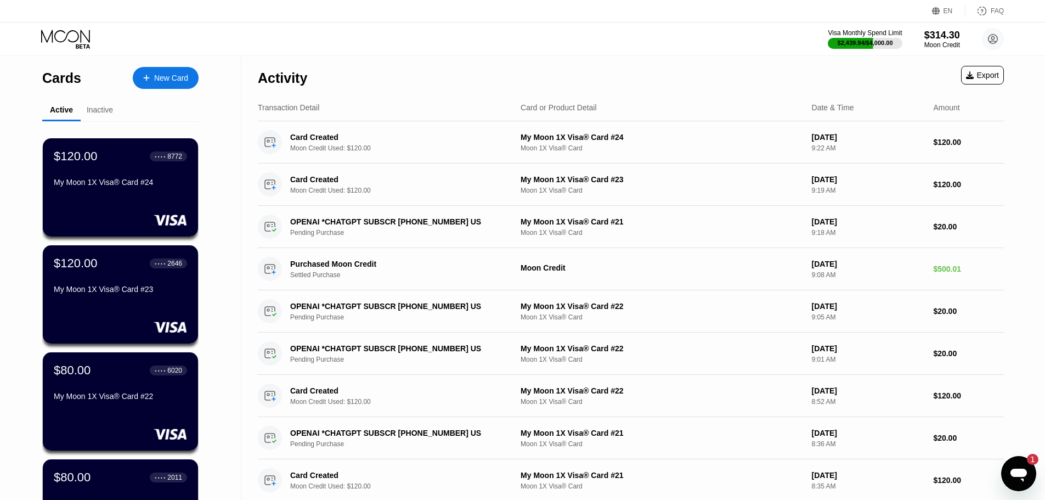
click at [29, 211] on div "Cards New Card Active Inactive $120.00 ● ● ● ● 8772 My Moon 1X Visa® Card #24 $…" at bounding box center [120, 389] width 241 height 667
click at [0, 308] on div "Cards New Card Active Inactive $120.00 ● ● ● ● 8772 My Moon 1X Visa® Card #24 $…" at bounding box center [120, 389] width 241 height 667
click at [173, 76] on div "New Card" at bounding box center [171, 77] width 34 height 9
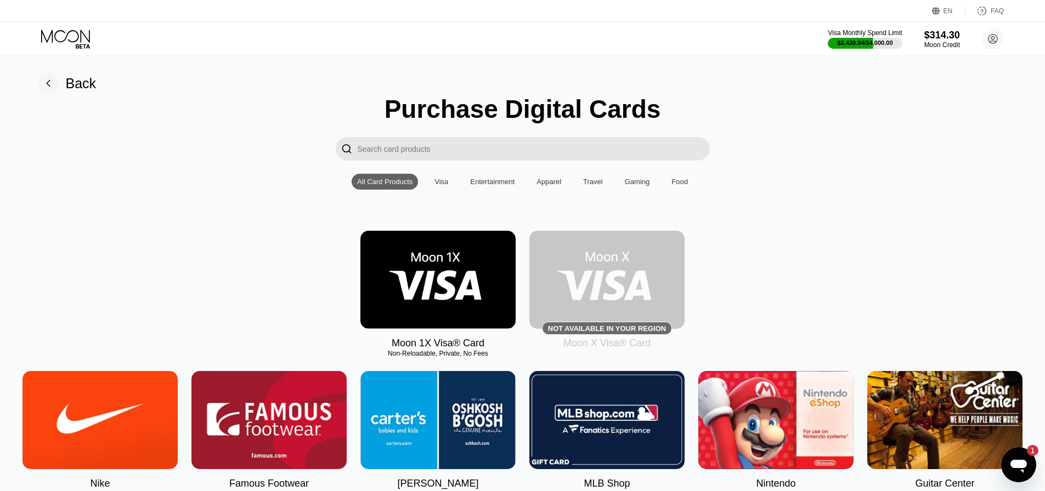
click at [427, 287] on img at bounding box center [437, 280] width 155 height 98
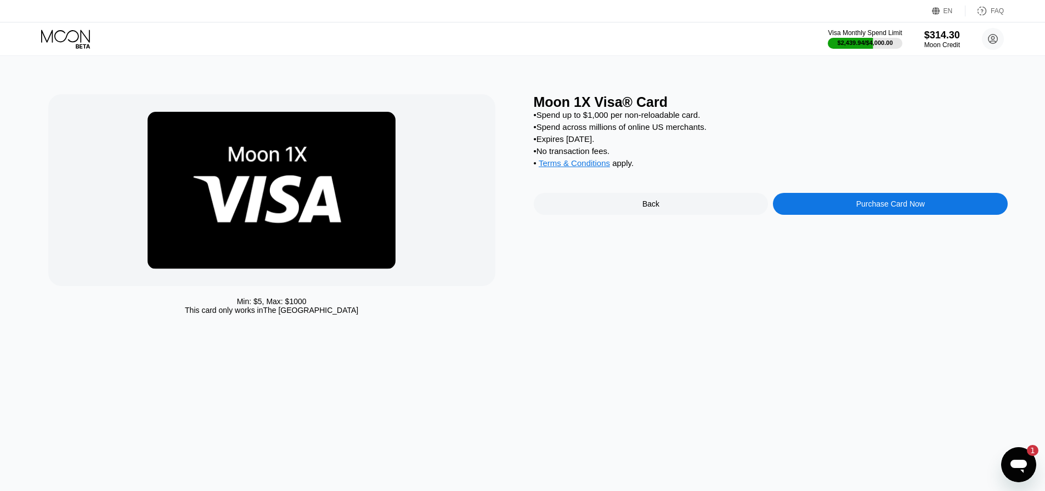
click at [800, 205] on div "Purchase Card Now" at bounding box center [890, 204] width 235 height 22
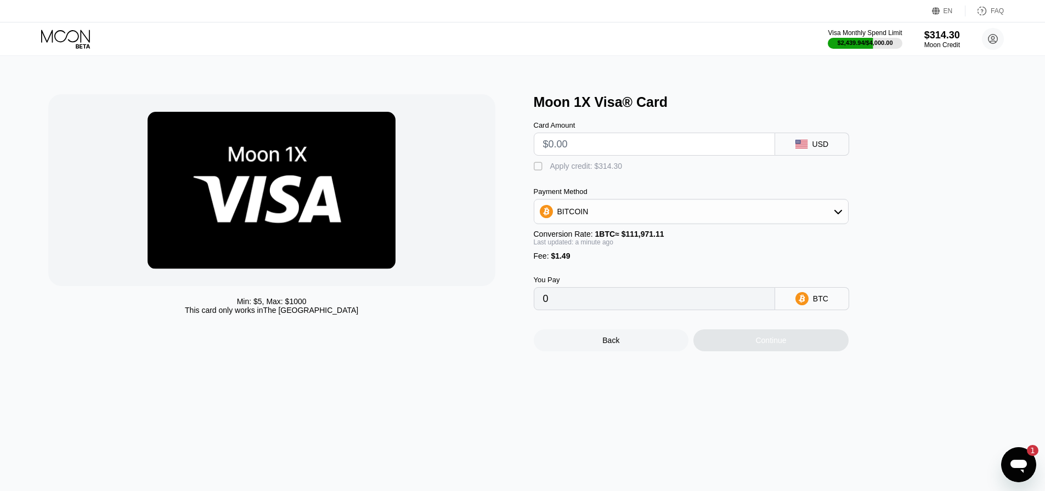
click at [612, 154] on input "text" at bounding box center [654, 144] width 223 height 22
type input "$120"
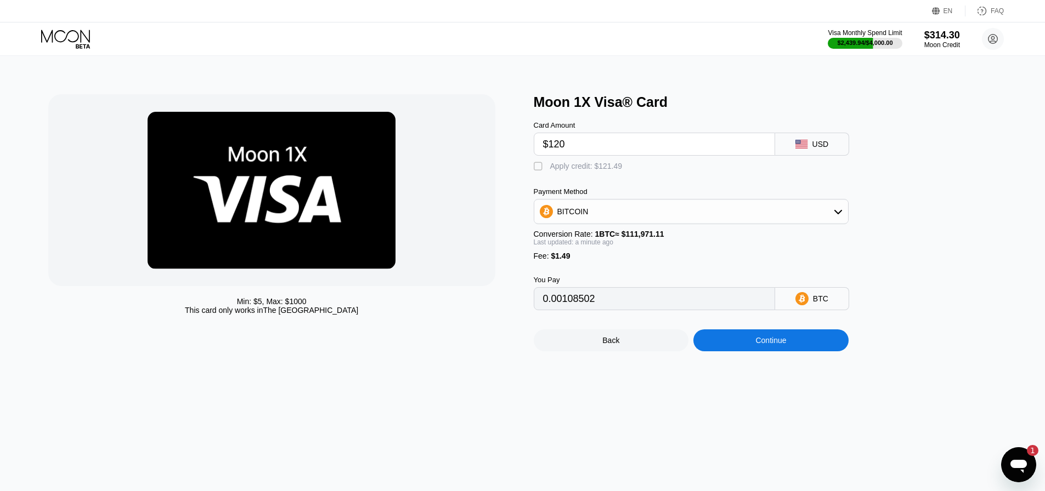
type input "0.00108502"
type input "$120"
click at [563, 164] on div " Apply credit: $121.49" at bounding box center [709, 164] width 351 height 16
click at [565, 171] on div "Apply credit: $121.49" at bounding box center [586, 166] width 72 height 9
type input "0"
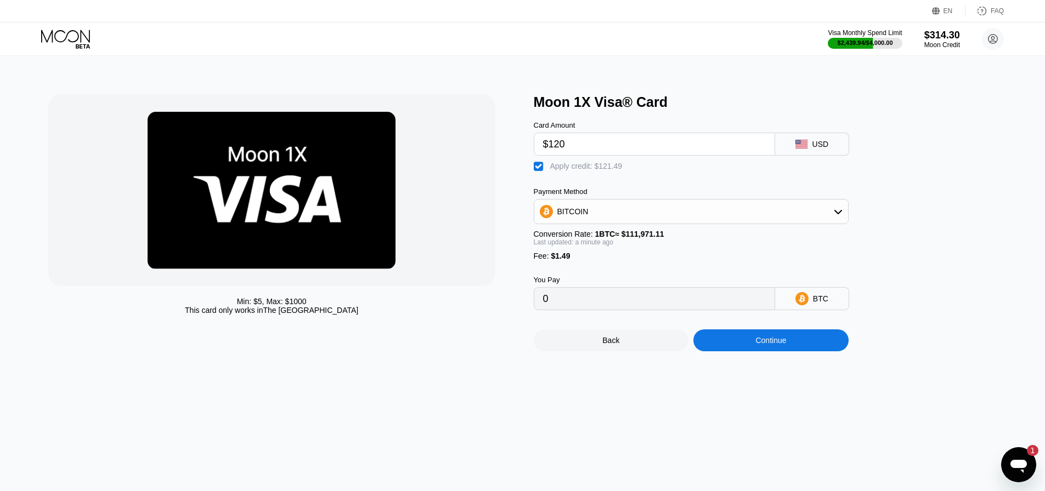
click at [765, 345] on div "Continue" at bounding box center [770, 340] width 31 height 9
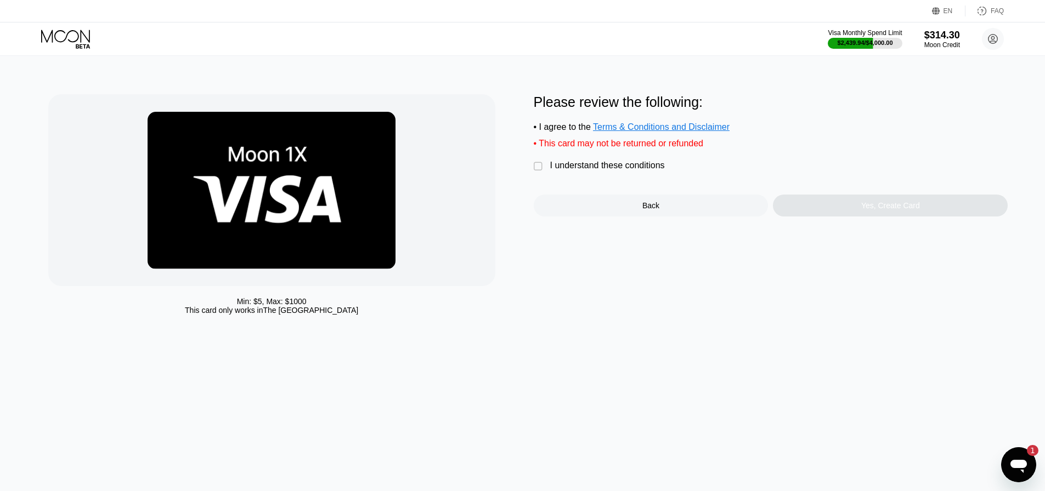
click at [581, 171] on div "I understand these conditions" at bounding box center [607, 166] width 115 height 10
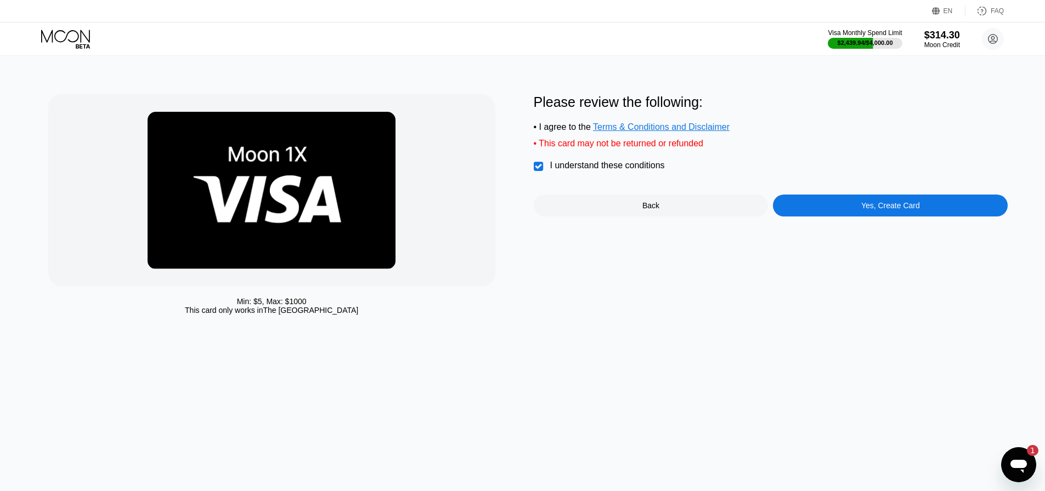
click at [893, 217] on div "Yes, Create Card" at bounding box center [890, 206] width 235 height 22
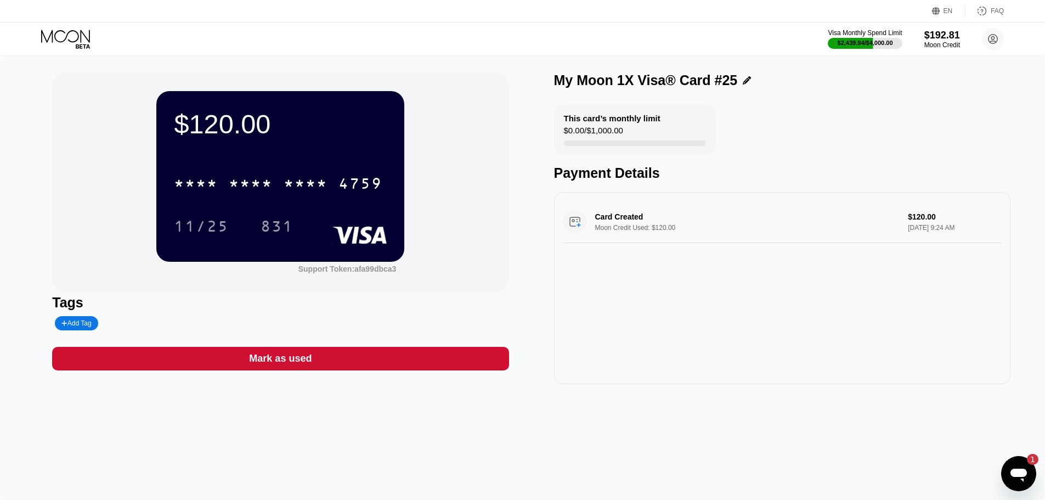
click at [236, 182] on div "* * * *" at bounding box center [251, 185] width 44 height 18
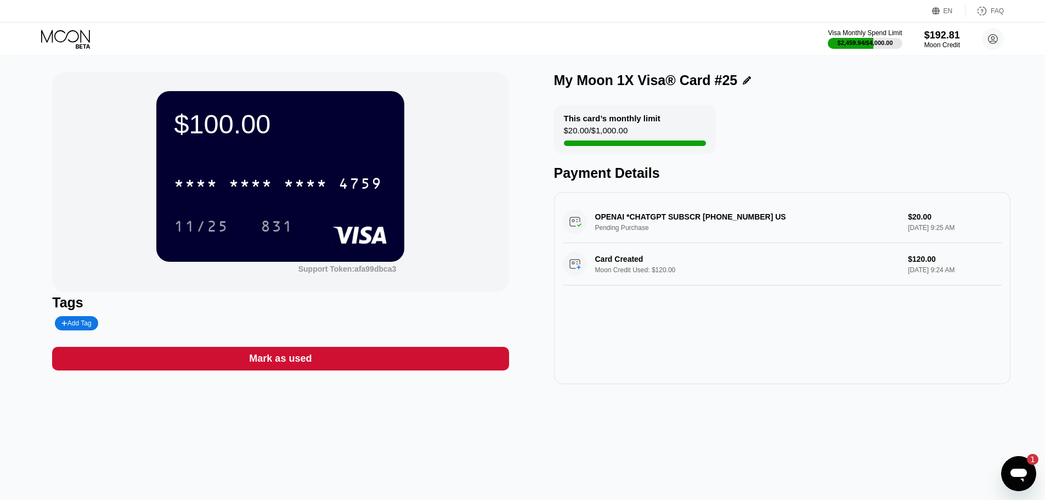
click at [79, 47] on icon at bounding box center [66, 39] width 51 height 19
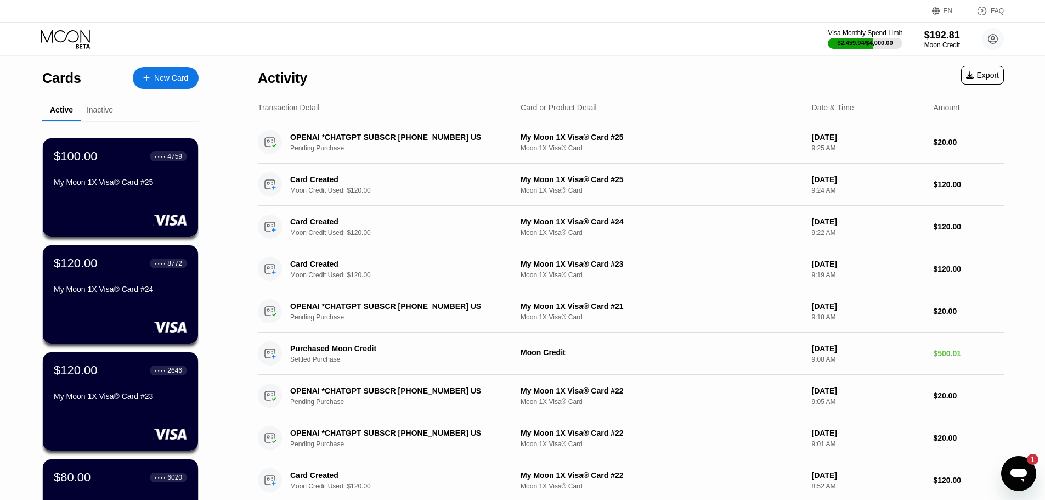
click at [100, 109] on div "Inactive" at bounding box center [100, 109] width 26 height 9
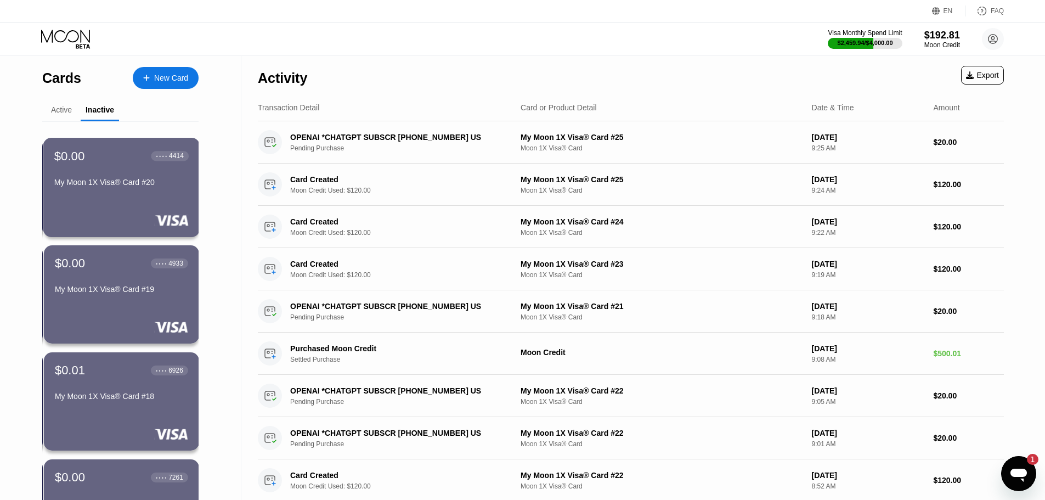
click at [118, 217] on div at bounding box center [121, 219] width 134 height 11
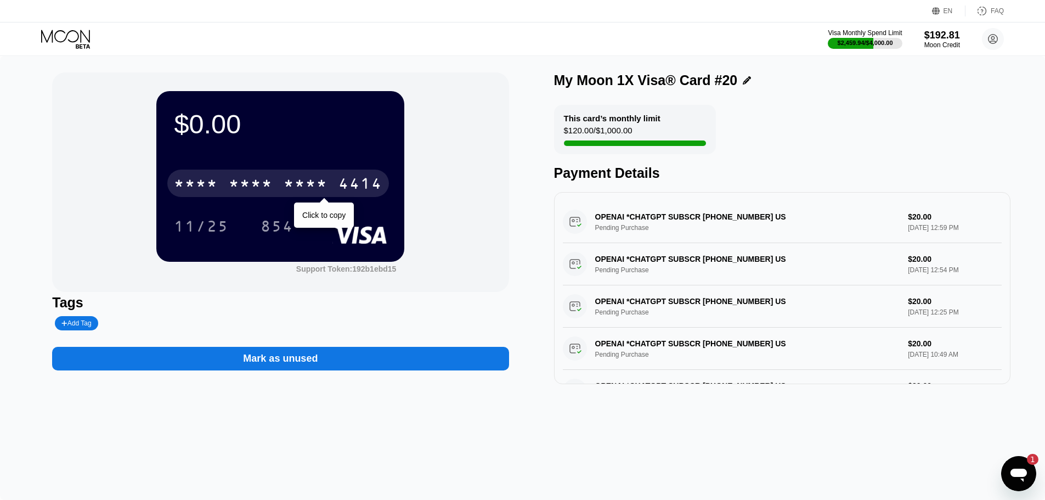
click at [268, 185] on div "* * * *" at bounding box center [251, 185] width 44 height 18
click at [216, 194] on div "4513" at bounding box center [196, 185] width 44 height 18
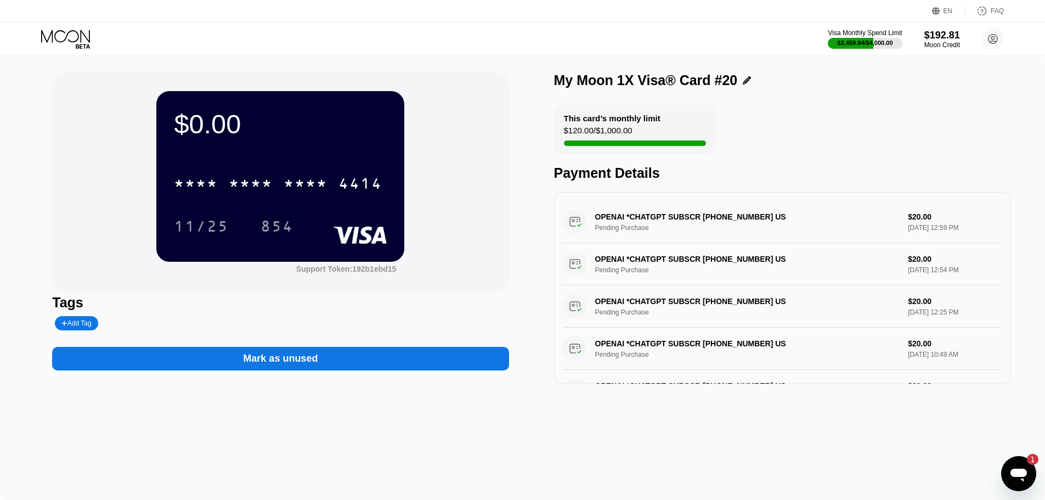
click at [305, 157] on div "$0.00 * * * * * * * * * * * * 4414 11/25 854" at bounding box center [280, 176] width 248 height 170
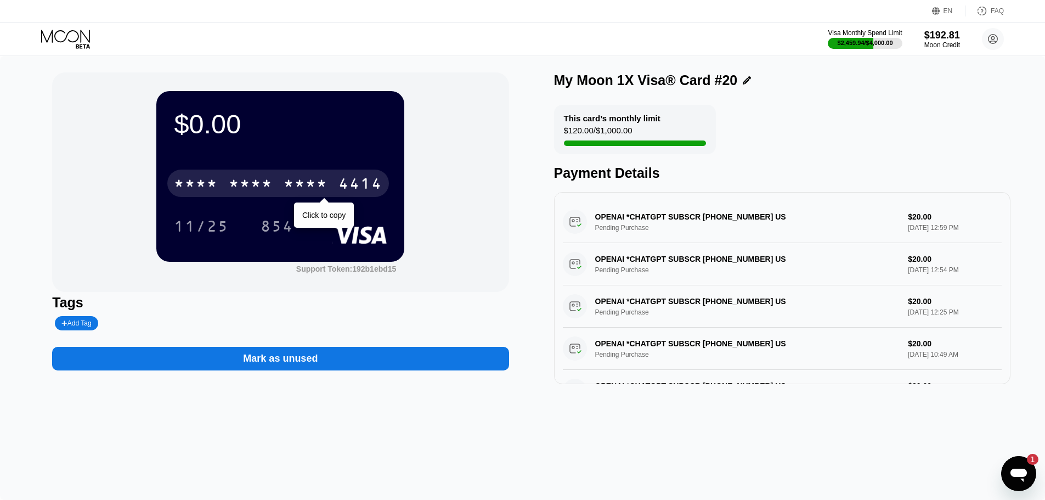
click at [344, 191] on div "4414" at bounding box center [360, 185] width 44 height 18
click at [311, 192] on div "2531" at bounding box center [306, 185] width 44 height 18
